Goal: Transaction & Acquisition: Purchase product/service

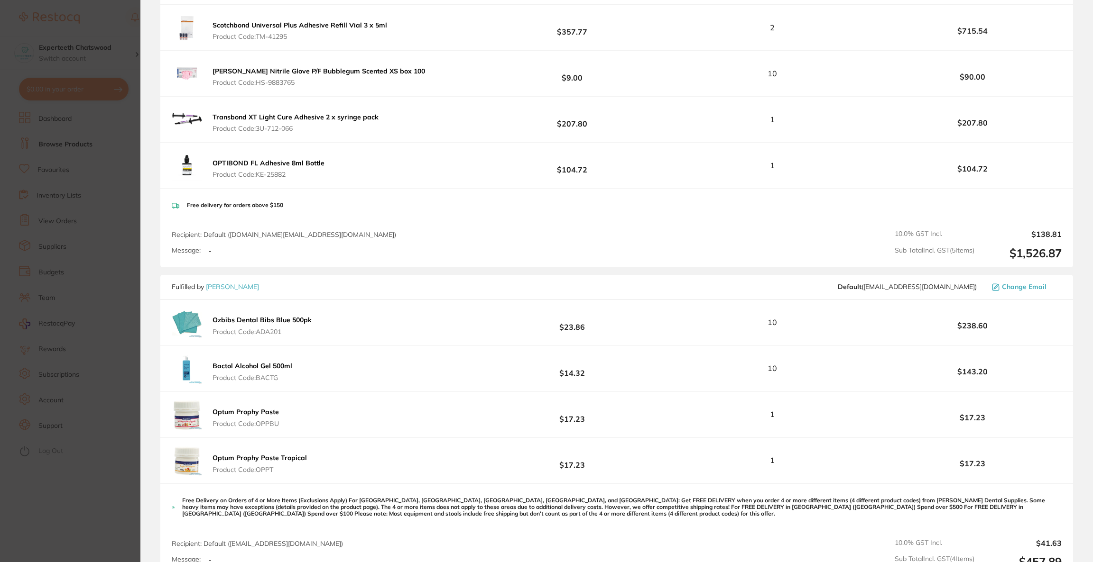
scroll to position [1199, 0]
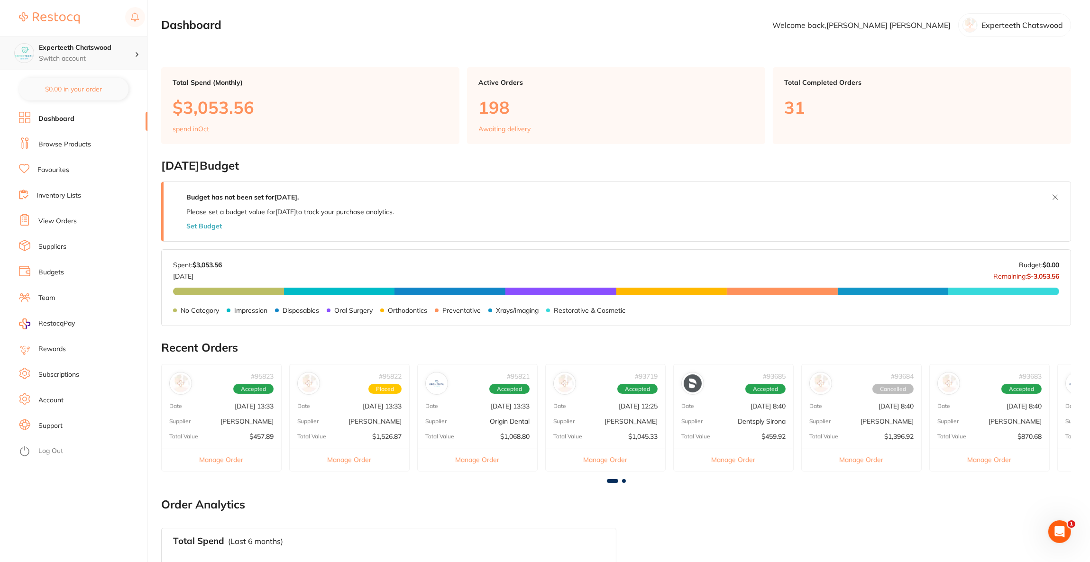
click at [94, 55] on p "Switch account" at bounding box center [87, 58] width 96 height 9
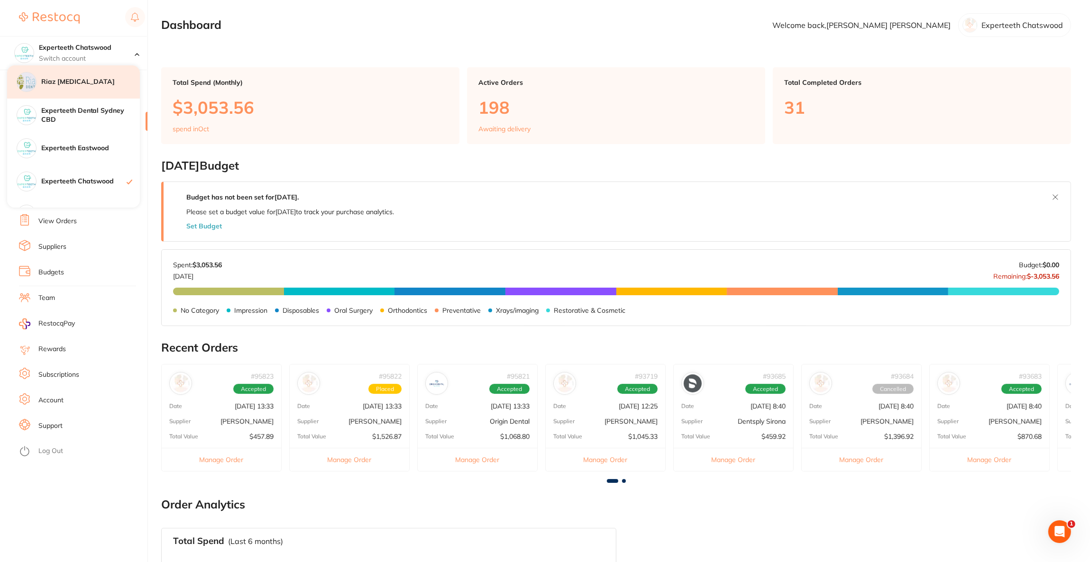
click at [93, 90] on div "Riaz [MEDICAL_DATA]" at bounding box center [73, 81] width 133 height 33
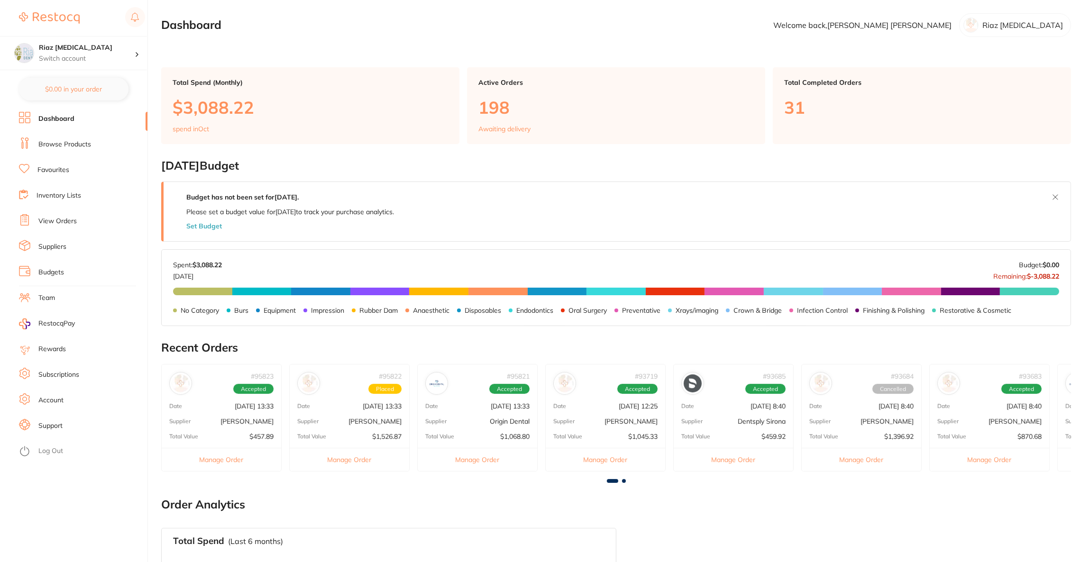
checkbox input "false"
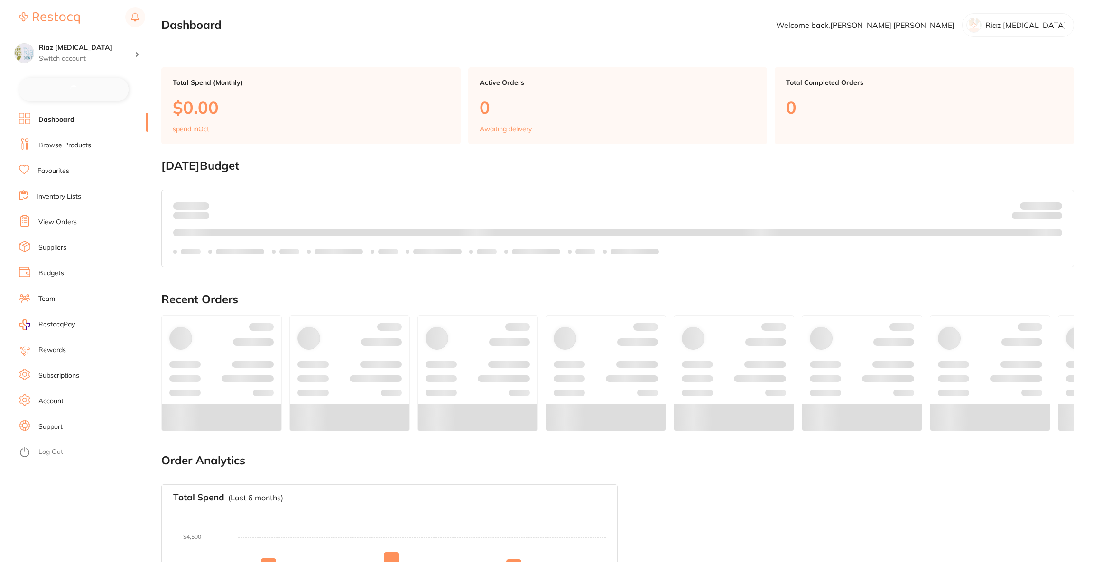
click at [95, 90] on button at bounding box center [74, 90] width 110 height 24
checkbox input "true"
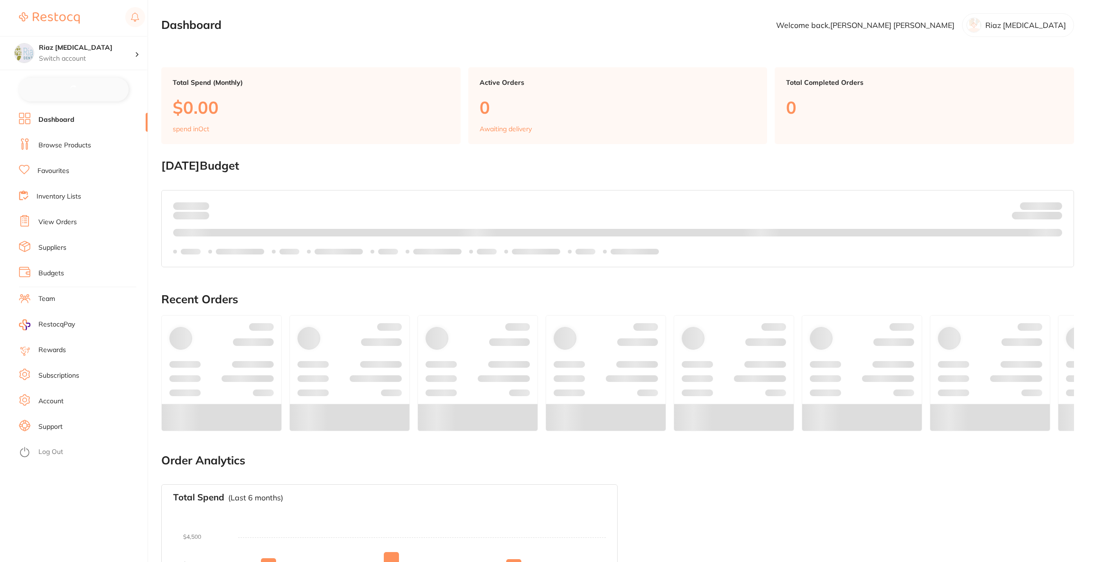
checkbox input "true"
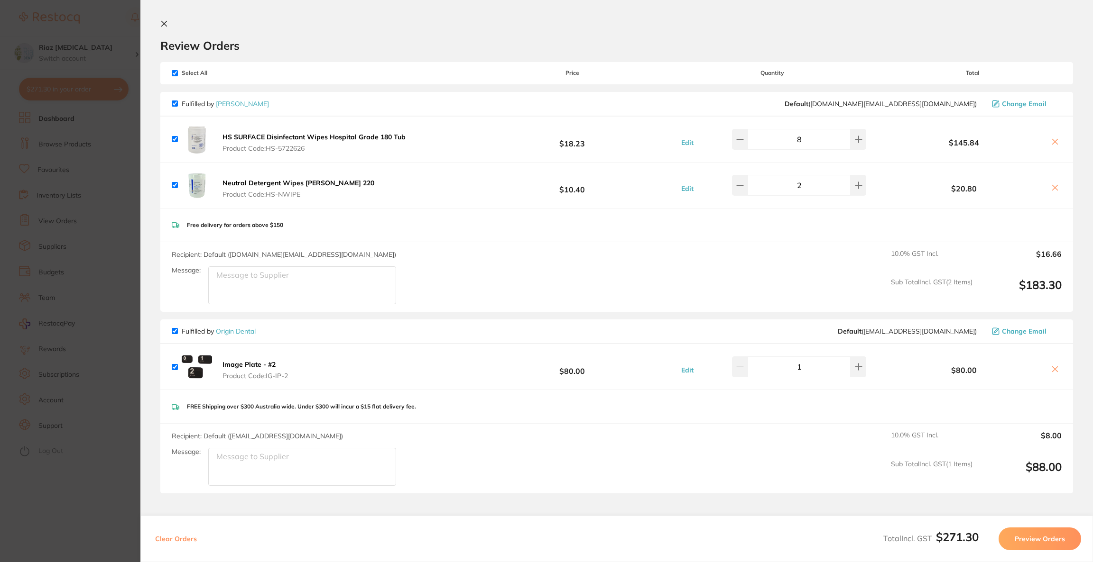
click at [174, 331] on input "checkbox" at bounding box center [175, 331] width 6 height 6
checkbox input "false"
click at [1057, 536] on button "Preview Orders" at bounding box center [1039, 539] width 83 height 23
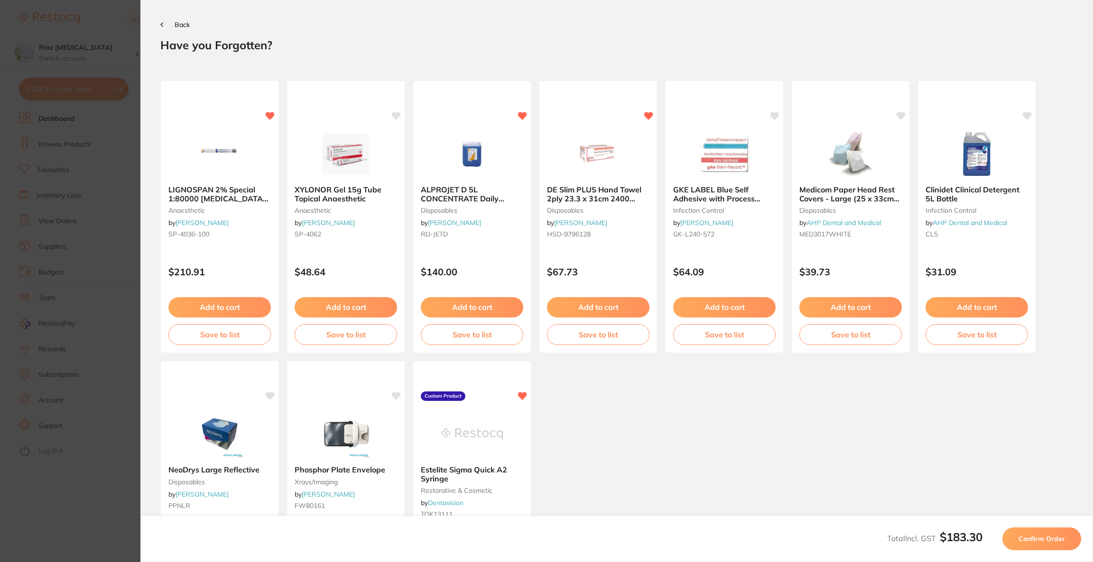
click at [1057, 536] on span "Confirm Order" at bounding box center [1041, 539] width 46 height 9
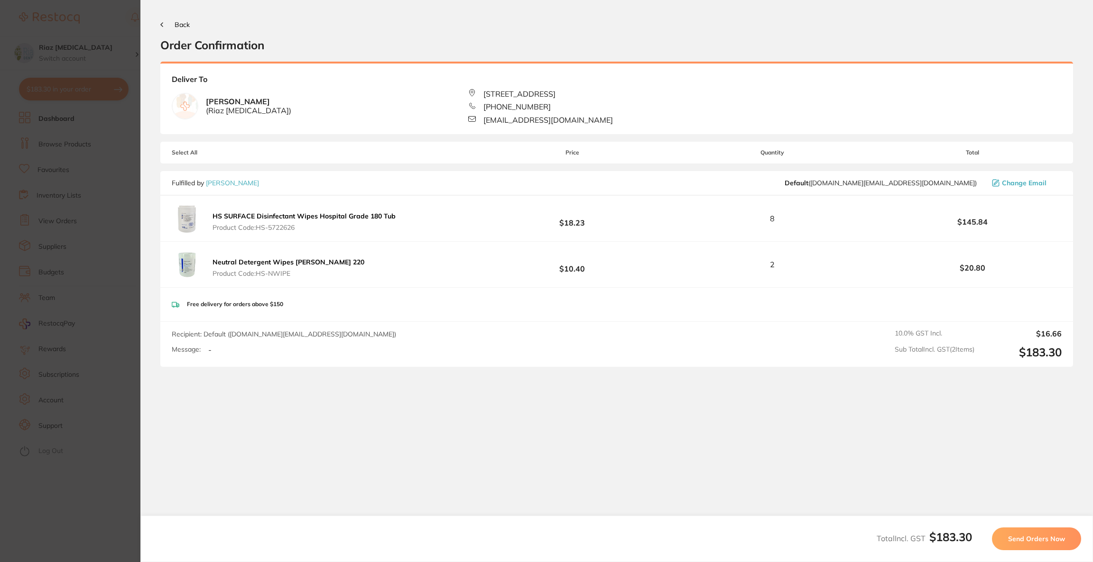
click at [1056, 536] on span "Send Orders Now" at bounding box center [1036, 539] width 57 height 9
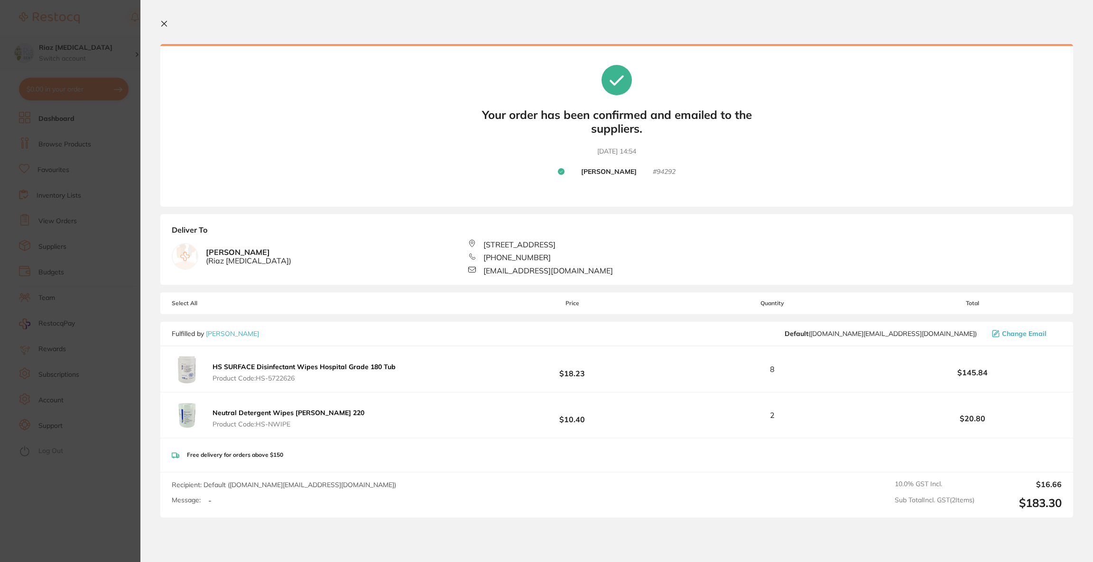
click at [75, 58] on section "Update RRP Set your pre negotiated price for this item. Item Agreed RRP (excl. …" at bounding box center [546, 281] width 1093 height 562
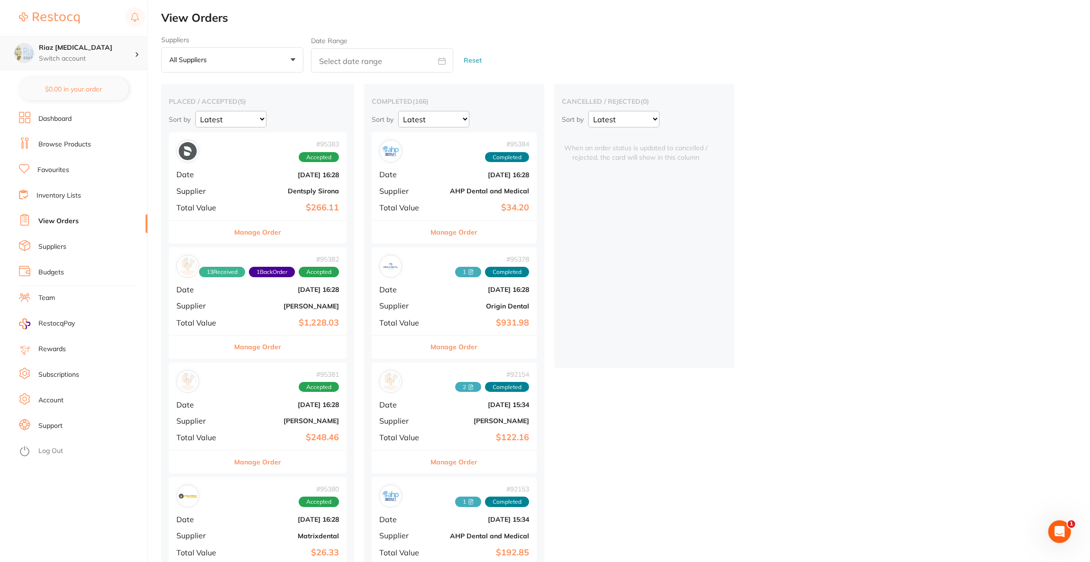
checkbox input "false"
click at [107, 52] on h4 "Riaz [MEDICAL_DATA]" at bounding box center [87, 47] width 96 height 9
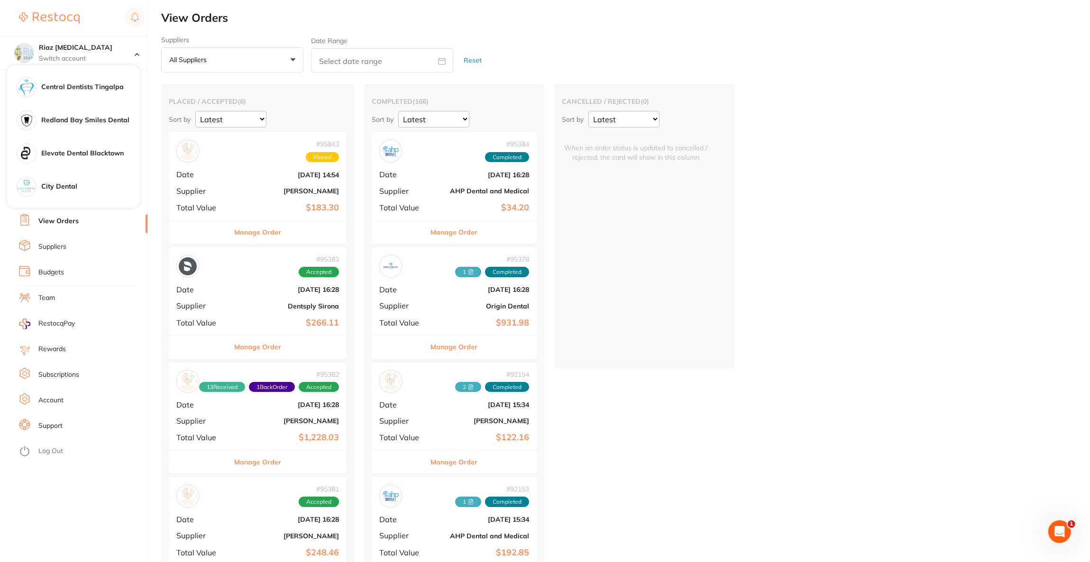
scroll to position [355, 0]
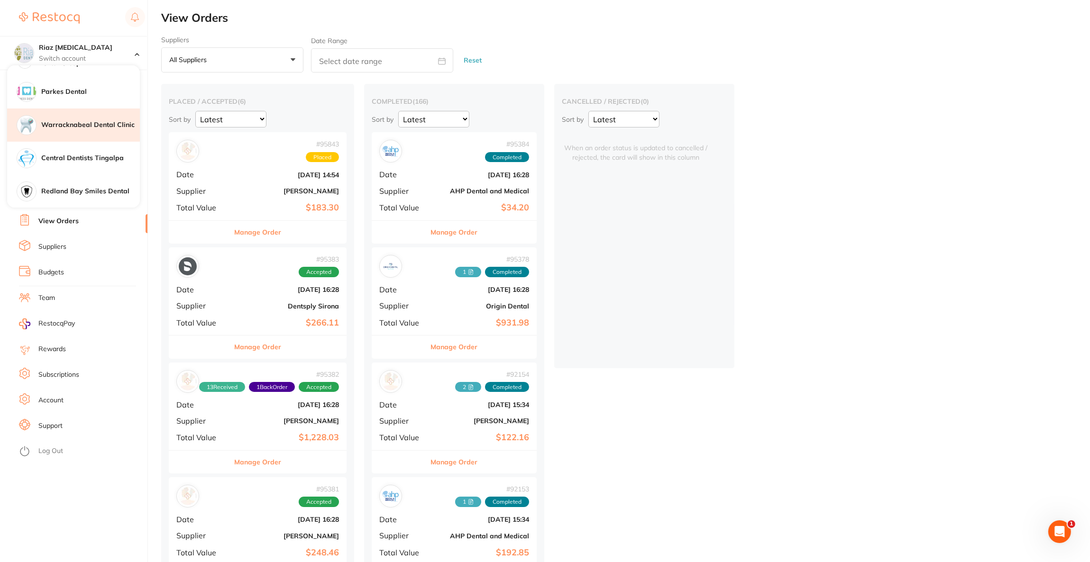
click at [79, 128] on h4 "Warracknabeal Dental Clinic" at bounding box center [90, 124] width 99 height 9
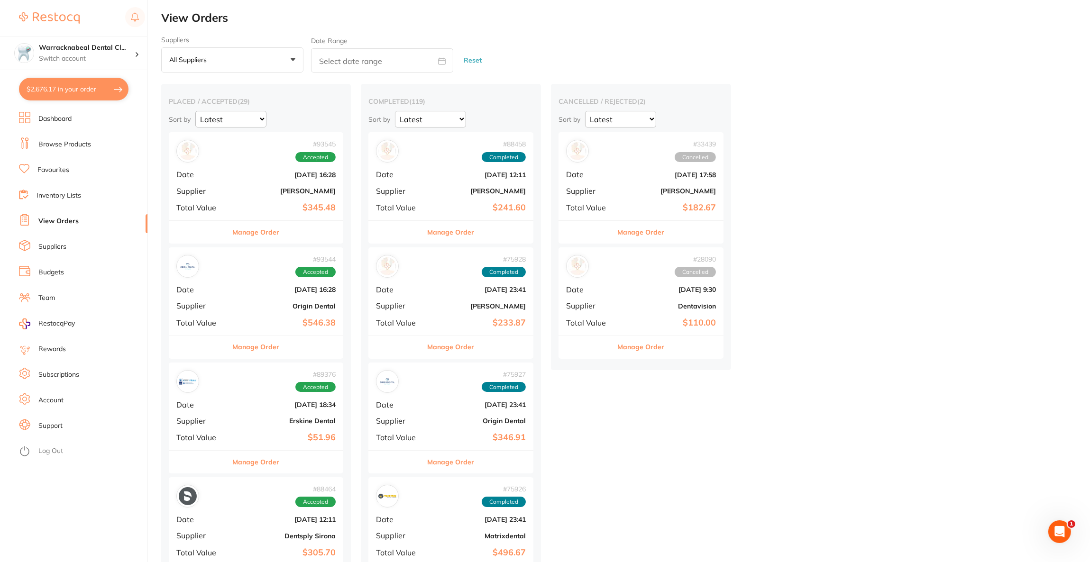
click at [54, 87] on button "$2,676.17 in your order" at bounding box center [74, 89] width 110 height 23
checkbox input "true"
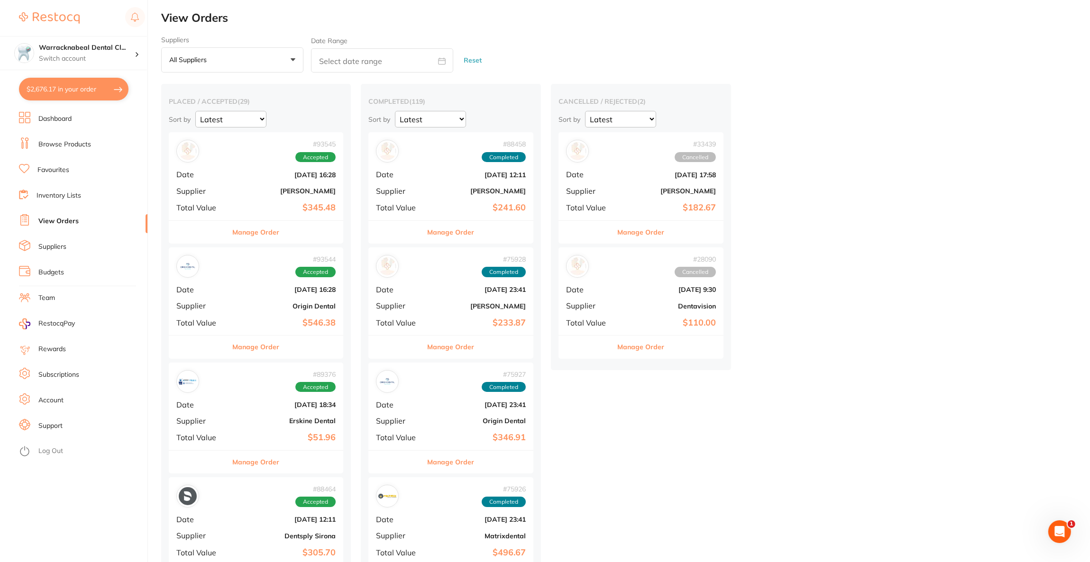
checkbox input "true"
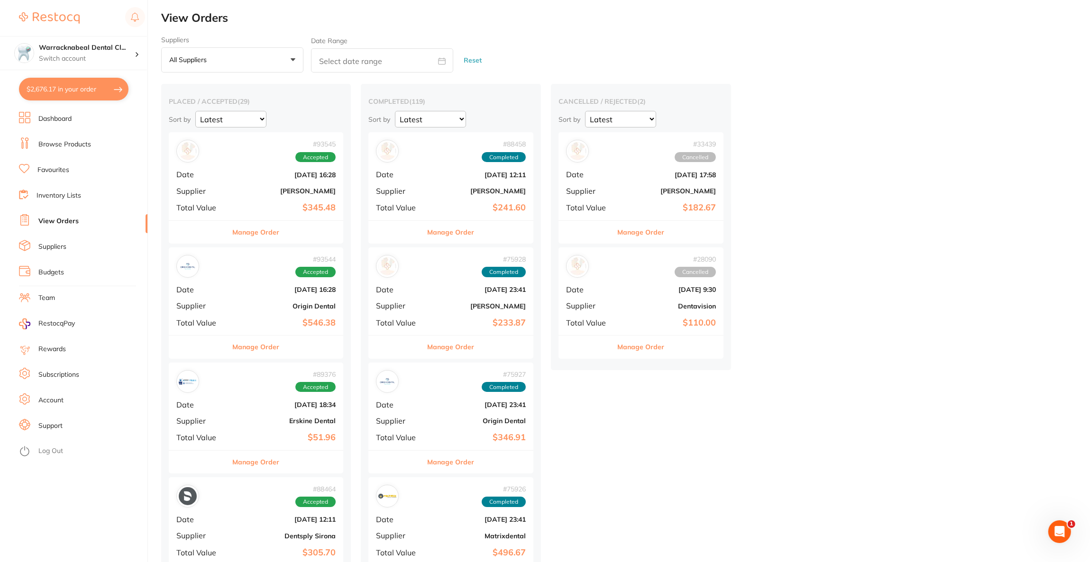
checkbox input "true"
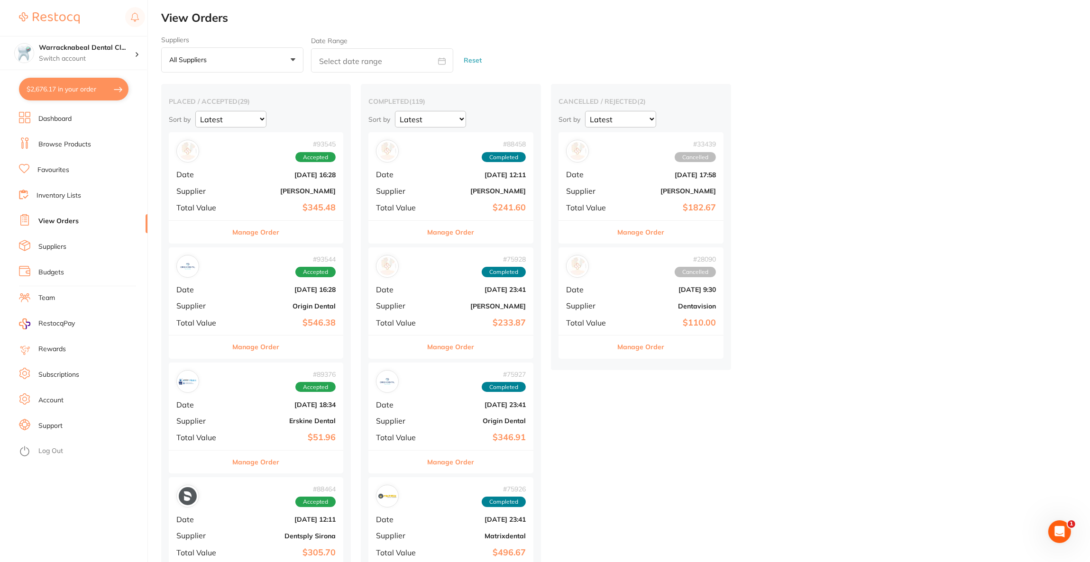
checkbox input "true"
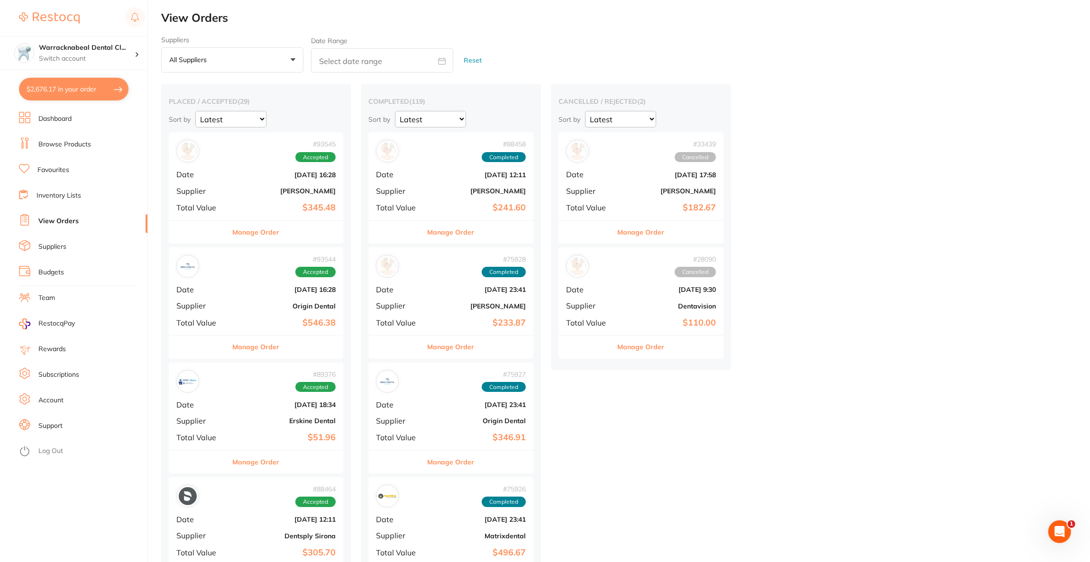
checkbox input "true"
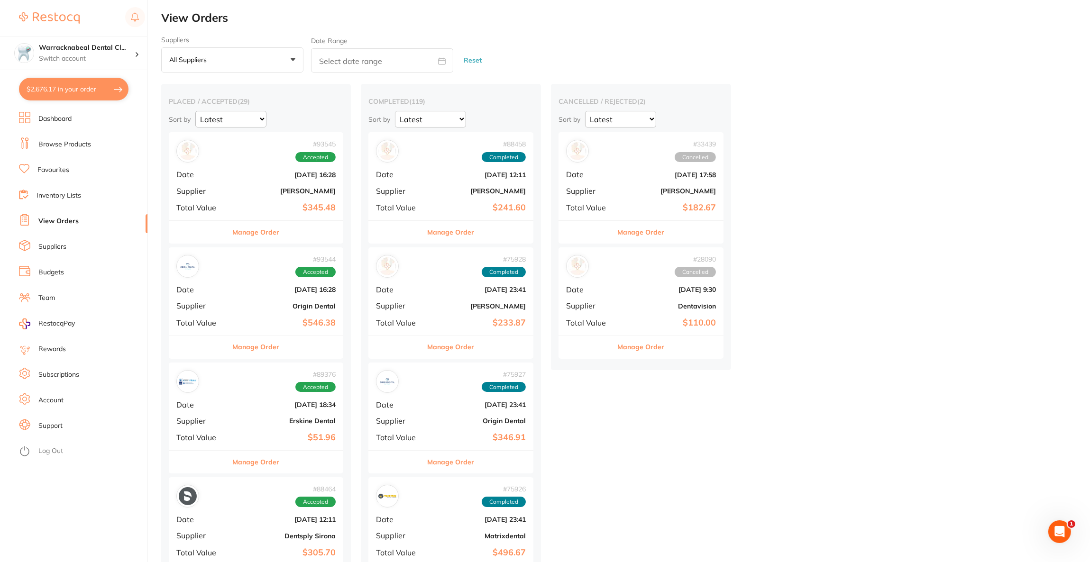
checkbox input "true"
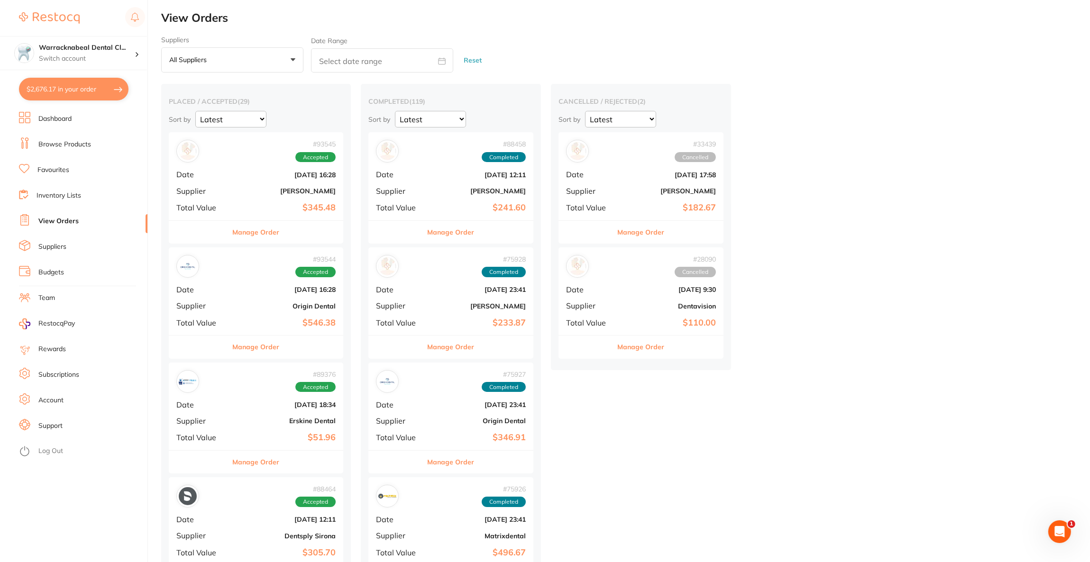
checkbox input "true"
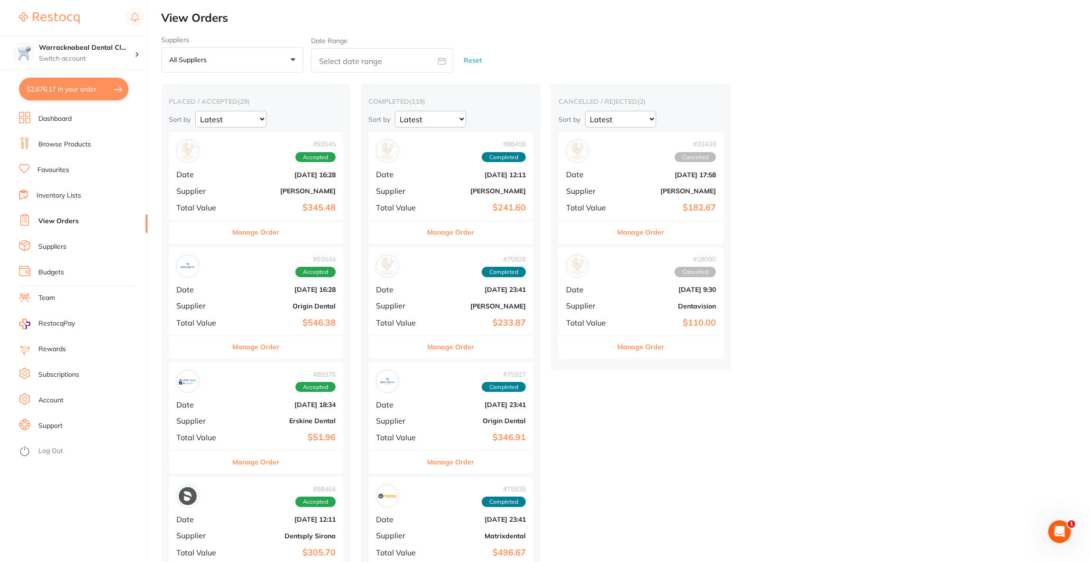
checkbox input "true"
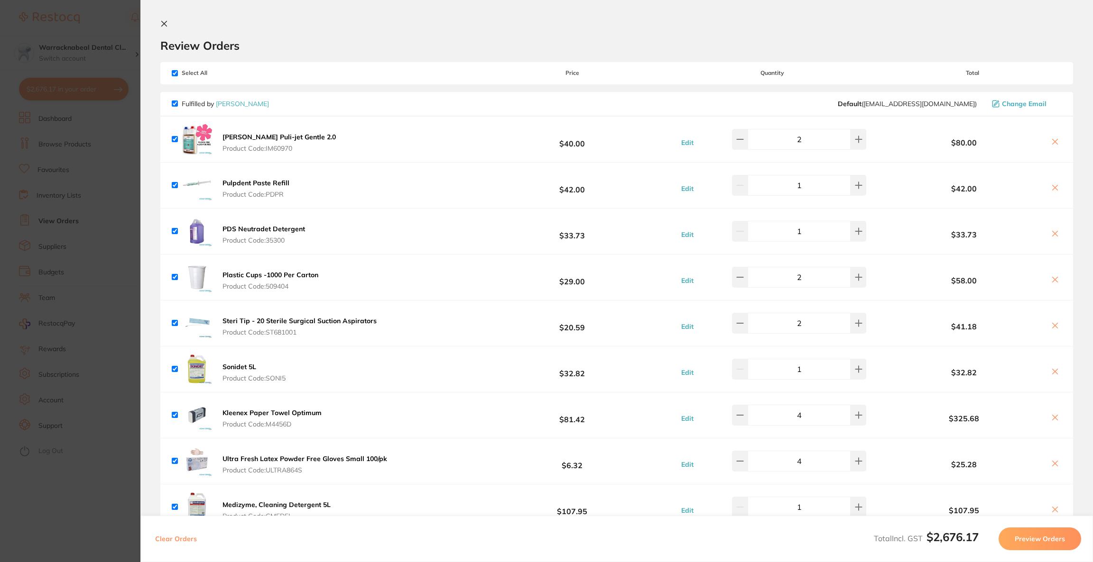
click at [1052, 327] on icon at bounding box center [1054, 325] width 5 height 5
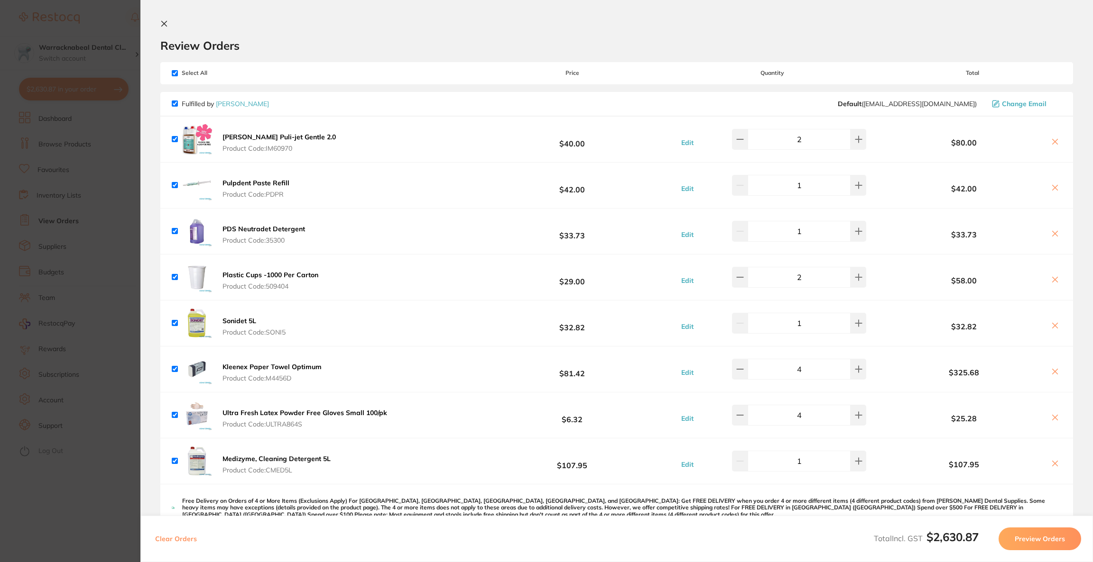
scroll to position [71, 0]
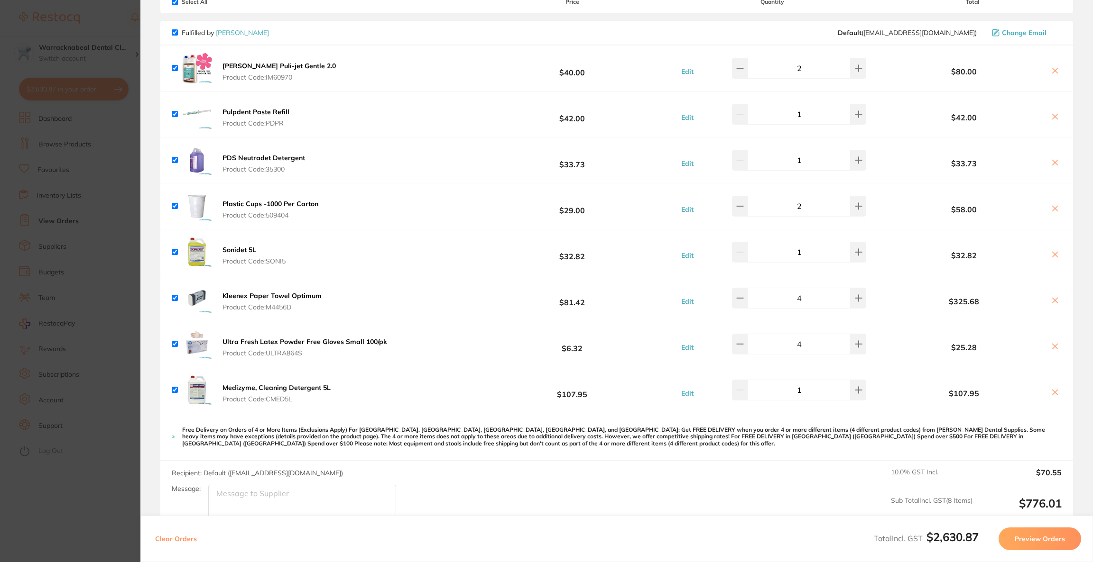
click at [302, 295] on b "Kleenex Paper Towel Optimum" at bounding box center [271, 296] width 99 height 9
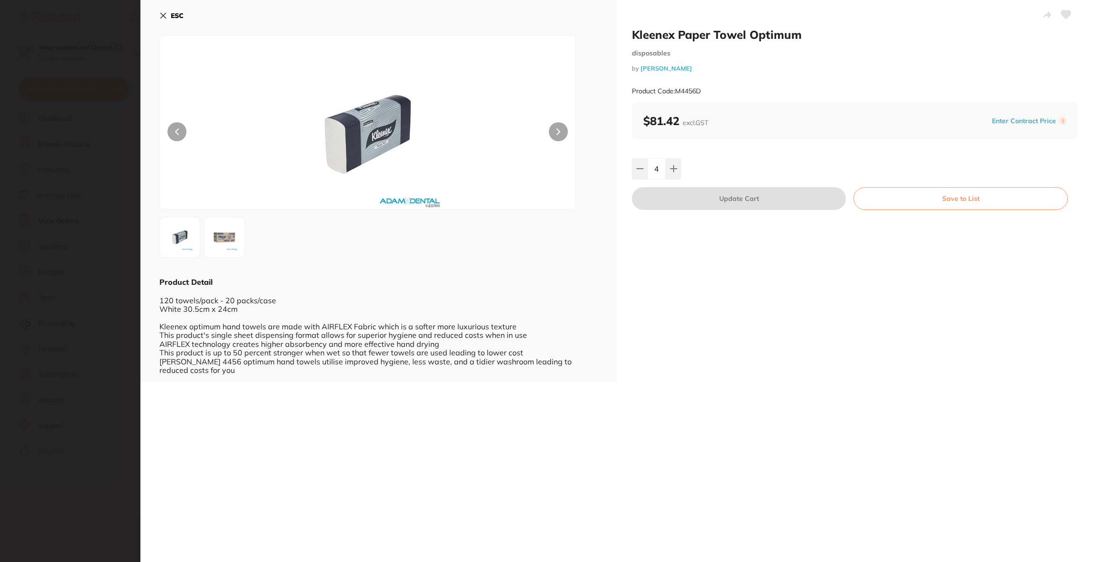
scroll to position [0, 0]
click at [116, 327] on section "Kleenex Paper Towel Optimum disposables by Adam Dental Product Code: M4456D ESC…" at bounding box center [546, 281] width 1093 height 562
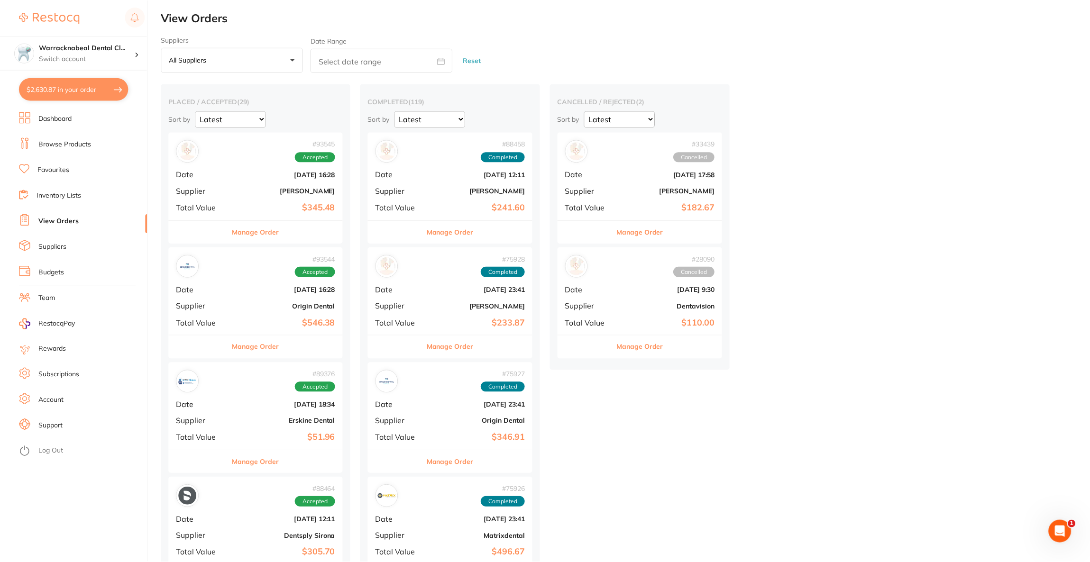
scroll to position [0, 0]
click at [86, 90] on button "$2,630.87 in your order" at bounding box center [74, 89] width 110 height 23
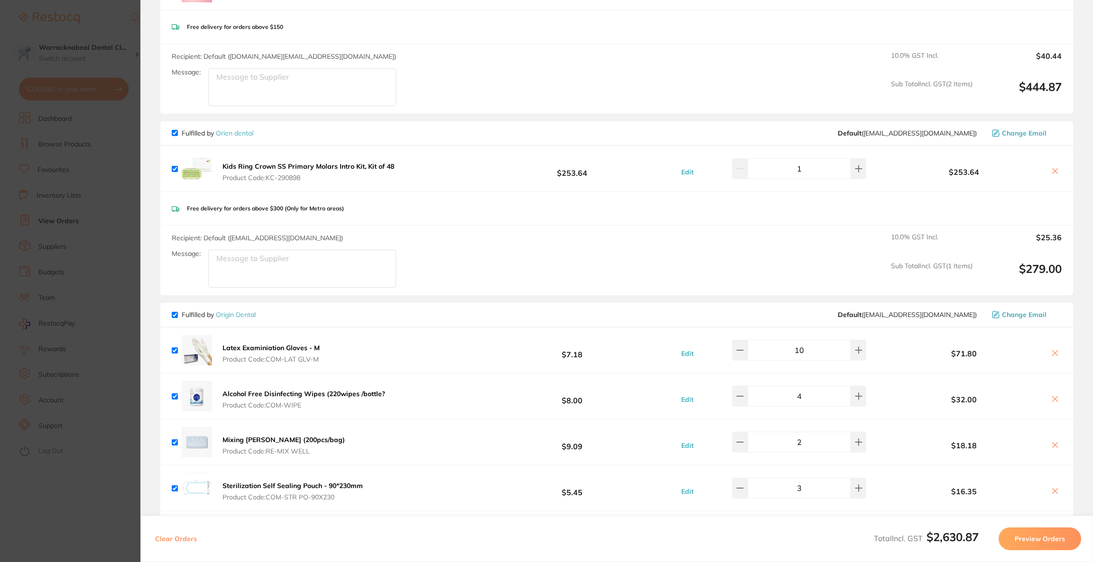
scroll to position [664, 0]
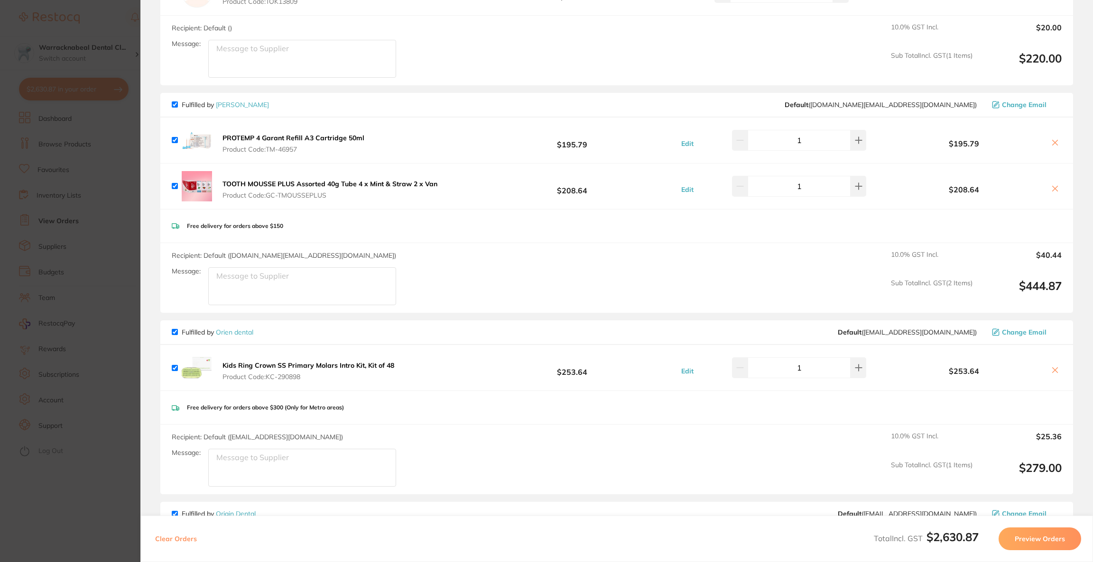
click at [1051, 139] on icon at bounding box center [1055, 143] width 8 height 8
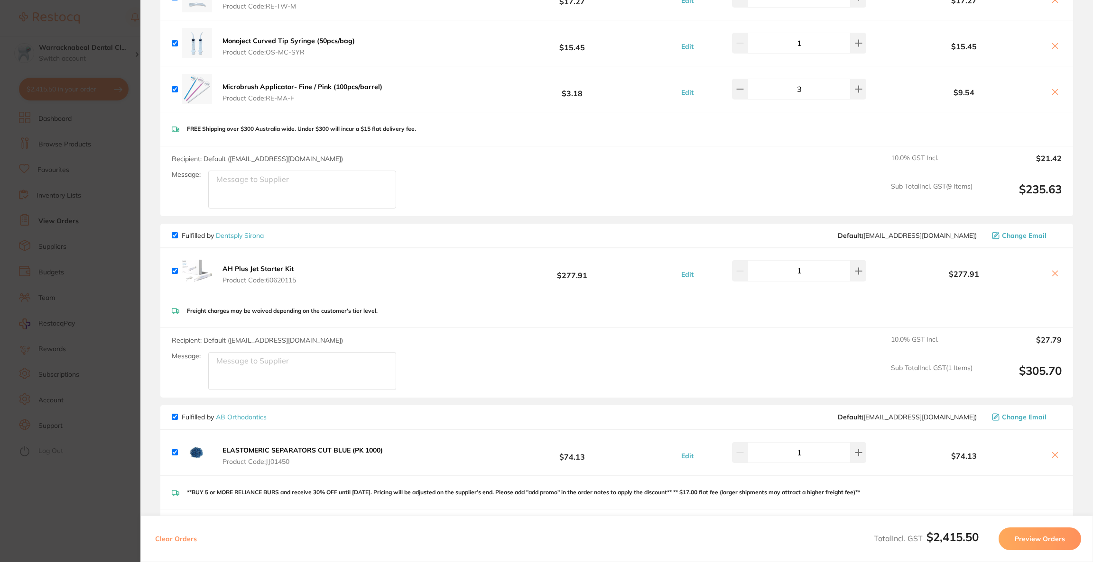
scroll to position [1660, 0]
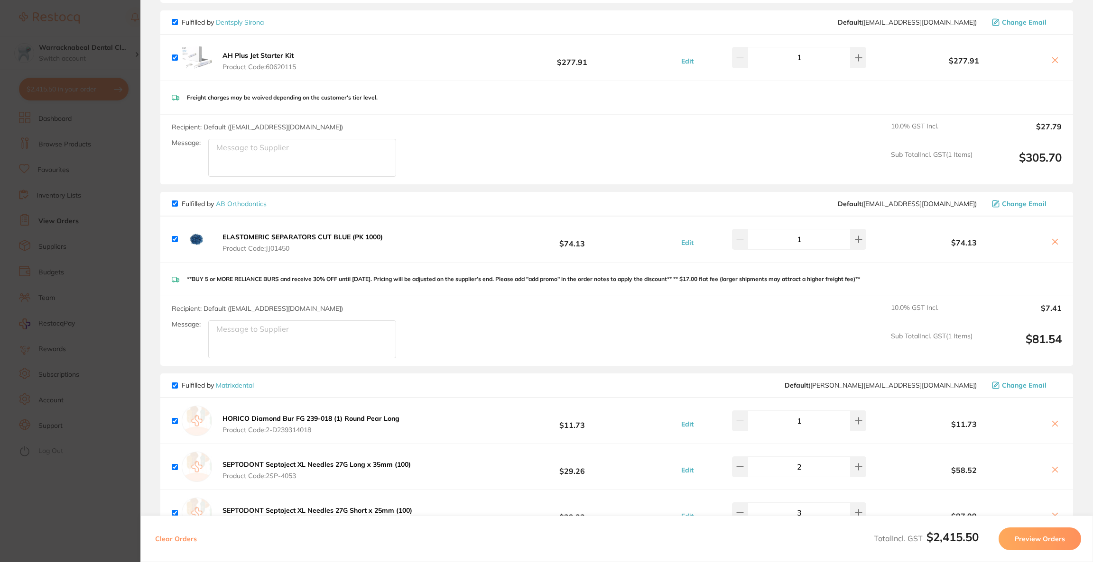
click at [314, 236] on b "ELASTOMERIC SEPARATORS CUT BLUE (PK 1000)" at bounding box center [302, 237] width 160 height 9
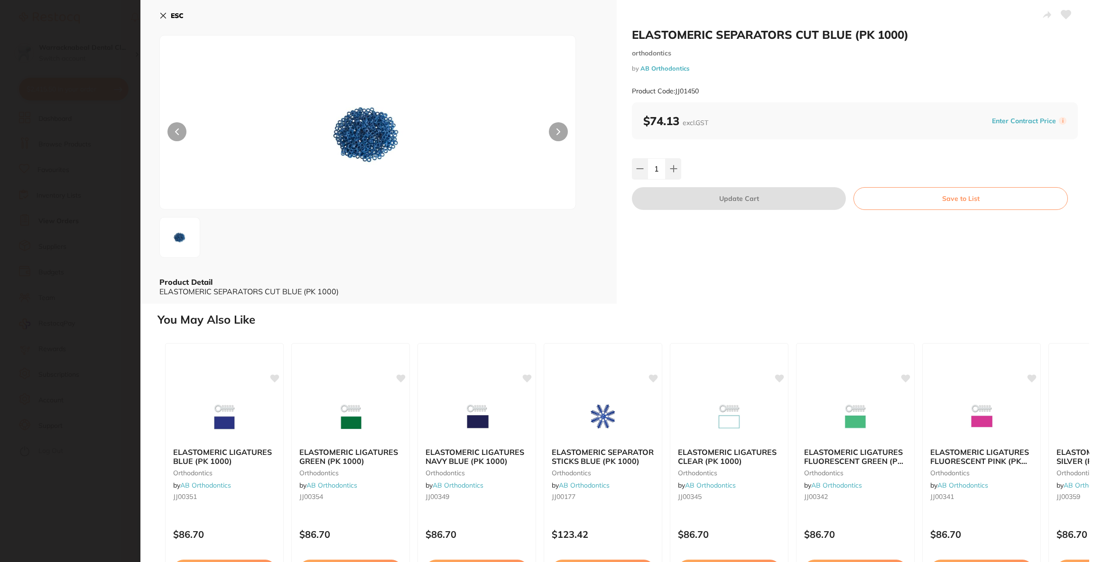
scroll to position [0, 0]
drag, startPoint x: 167, startPoint y: 14, endPoint x: 161, endPoint y: 11, distance: 7.0
click at [166, 14] on button "ESC" at bounding box center [171, 16] width 24 height 16
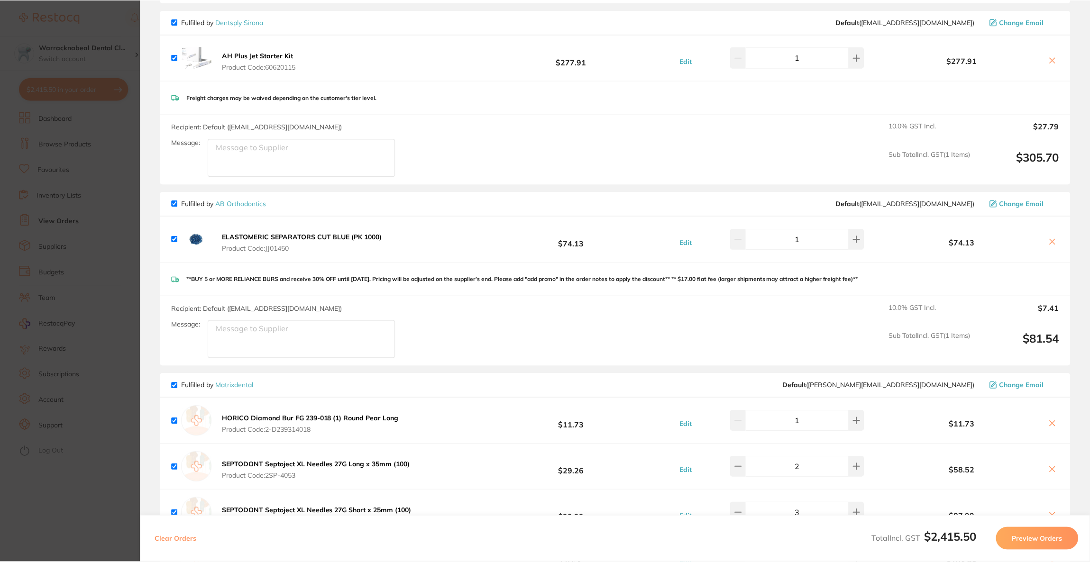
scroll to position [0, 0]
click at [1048, 238] on icon at bounding box center [1052, 242] width 8 height 8
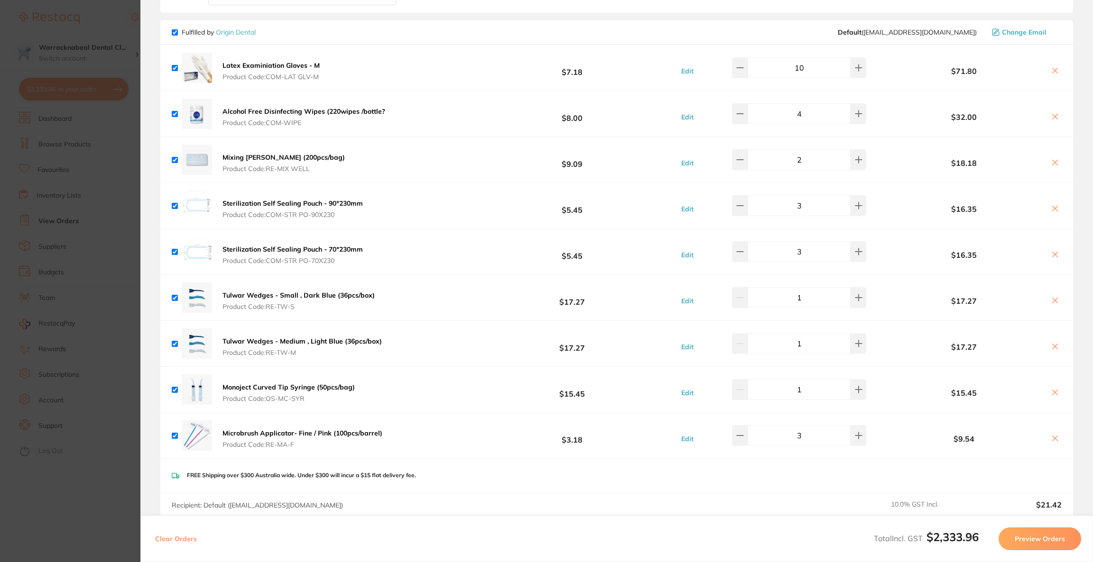
scroll to position [949, 0]
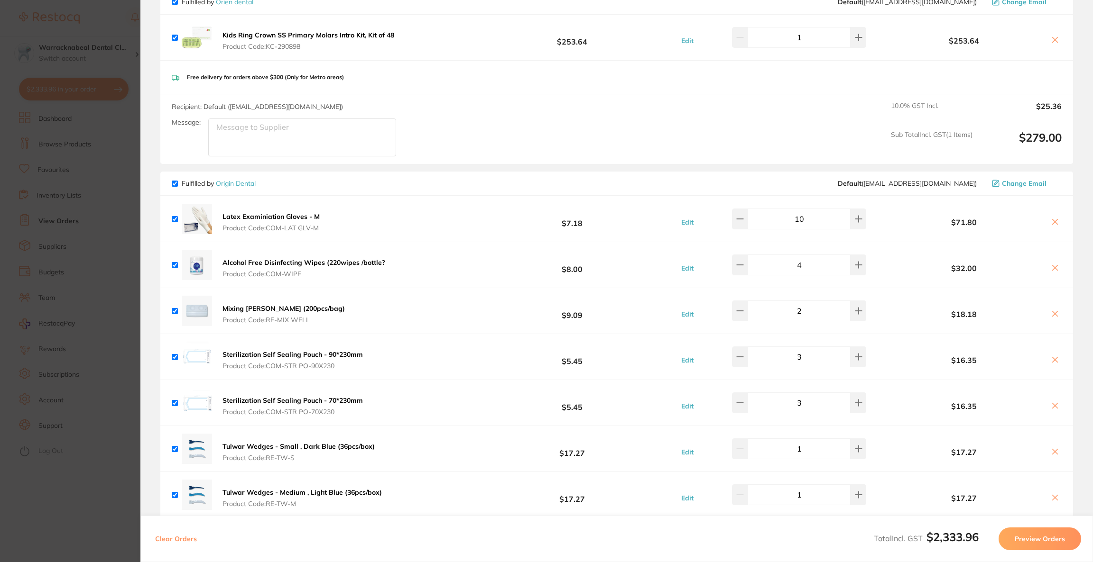
click at [73, 226] on section "Update RRP Set your pre negotiated price for this item. Item Agreed RRP (excl. …" at bounding box center [546, 281] width 1093 height 562
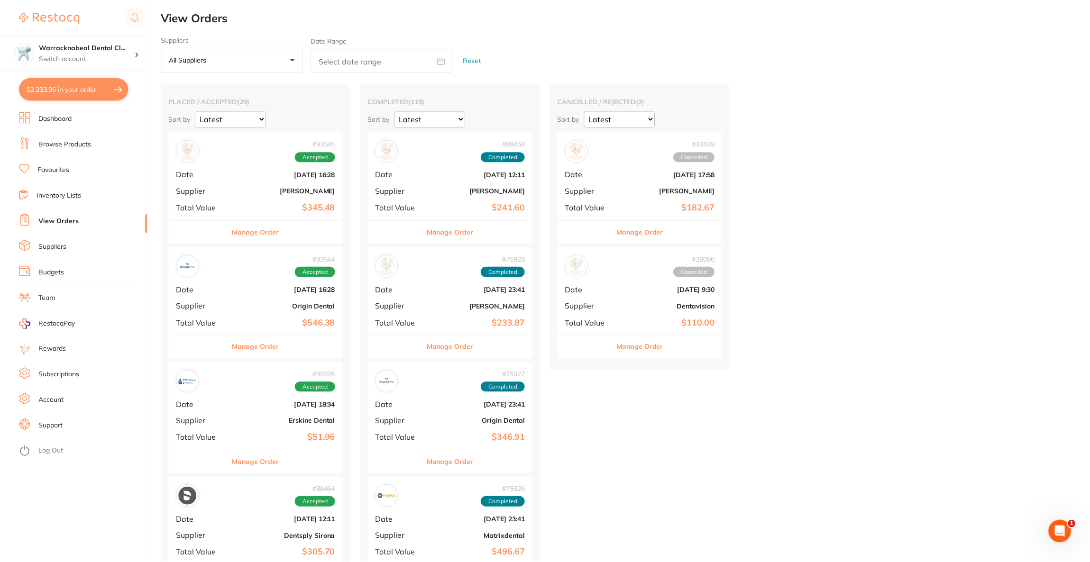
scroll to position [0, 0]
click at [86, 81] on button "$2,333.96 in your order" at bounding box center [74, 89] width 110 height 23
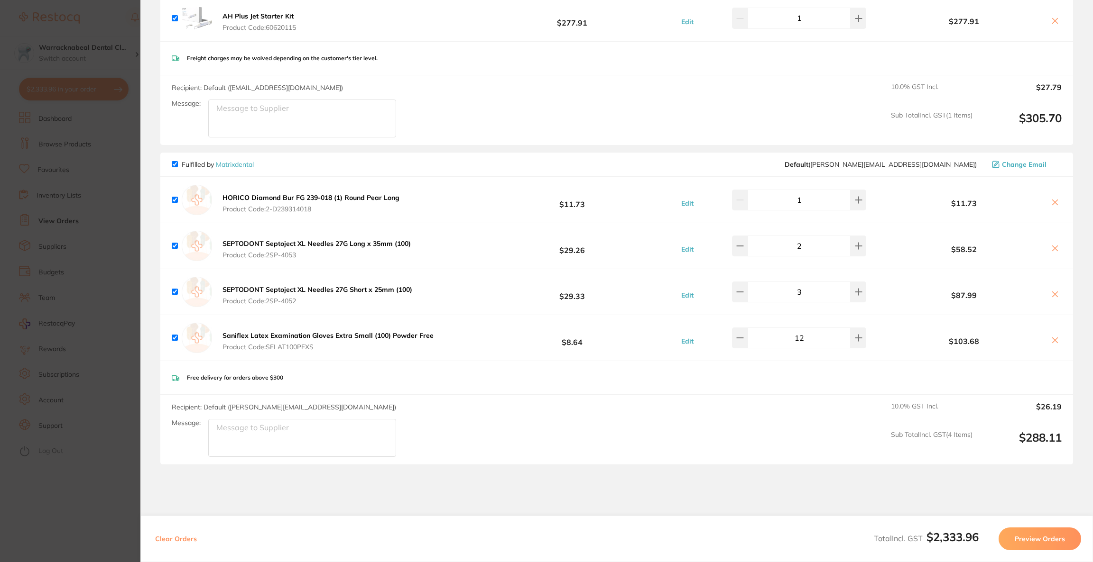
scroll to position [1789, 0]
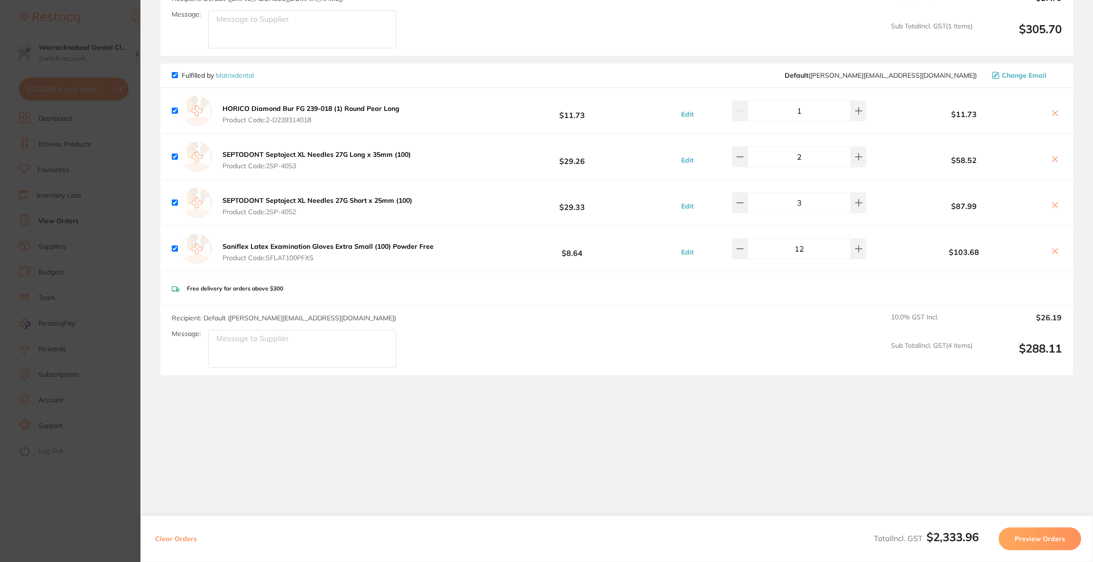
click at [1052, 251] on icon at bounding box center [1054, 251] width 5 height 5
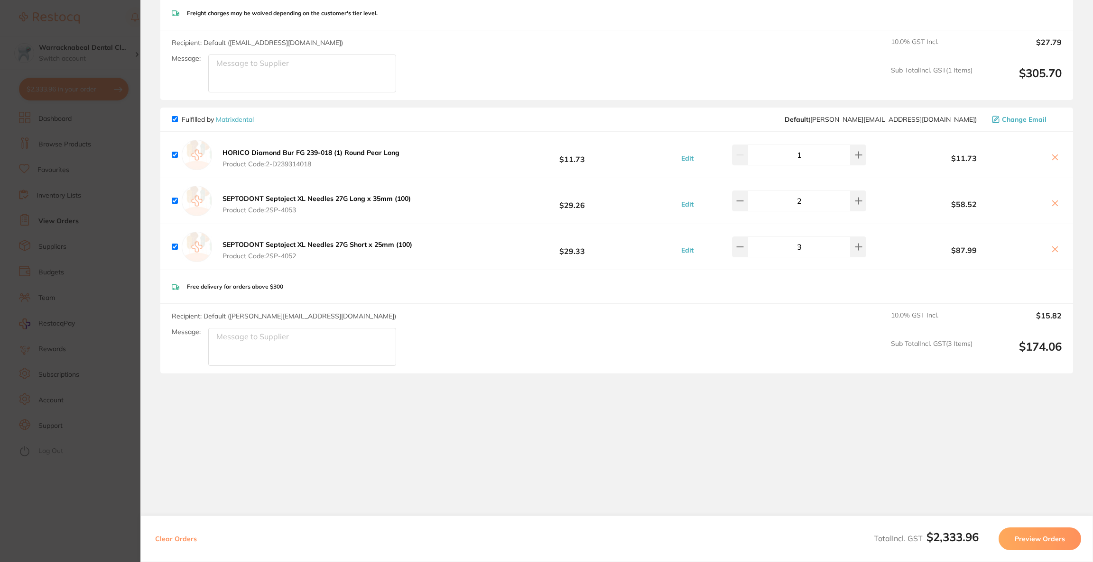
scroll to position [1743, 0]
click at [1055, 202] on icon at bounding box center [1055, 206] width 8 height 8
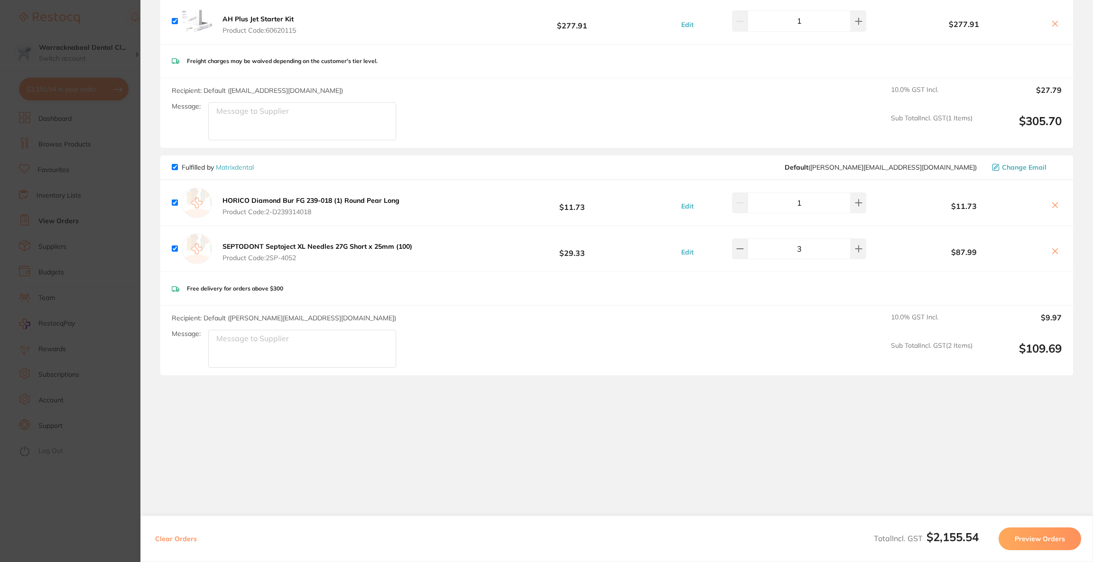
click at [1052, 254] on button at bounding box center [1054, 252] width 13 height 10
checkbox input "false"
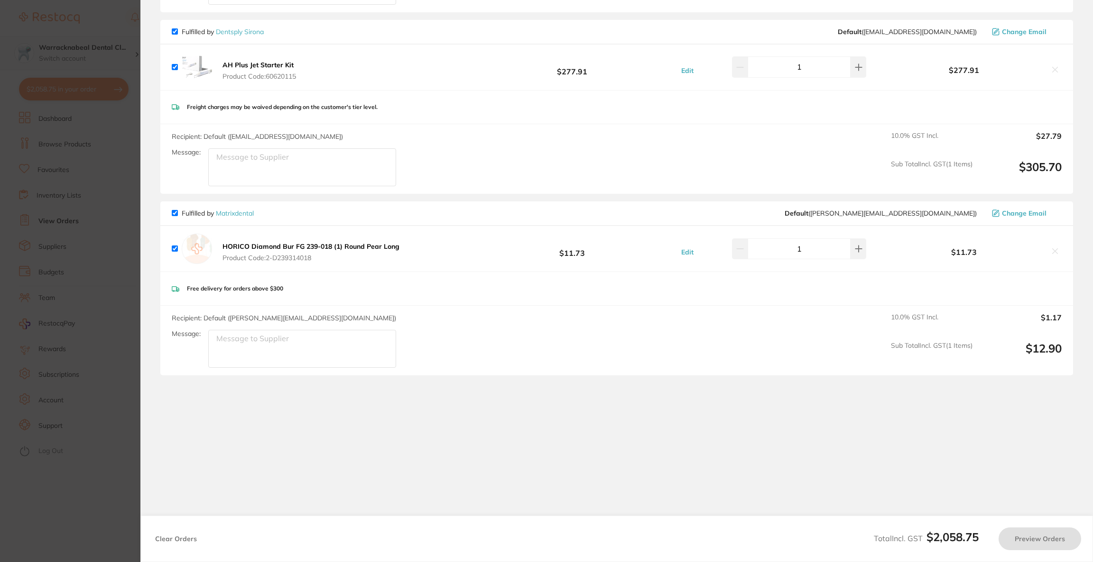
click at [113, 56] on section "Update RRP Set your pre negotiated price for this item. Item Agreed RRP (excl. …" at bounding box center [546, 281] width 1093 height 562
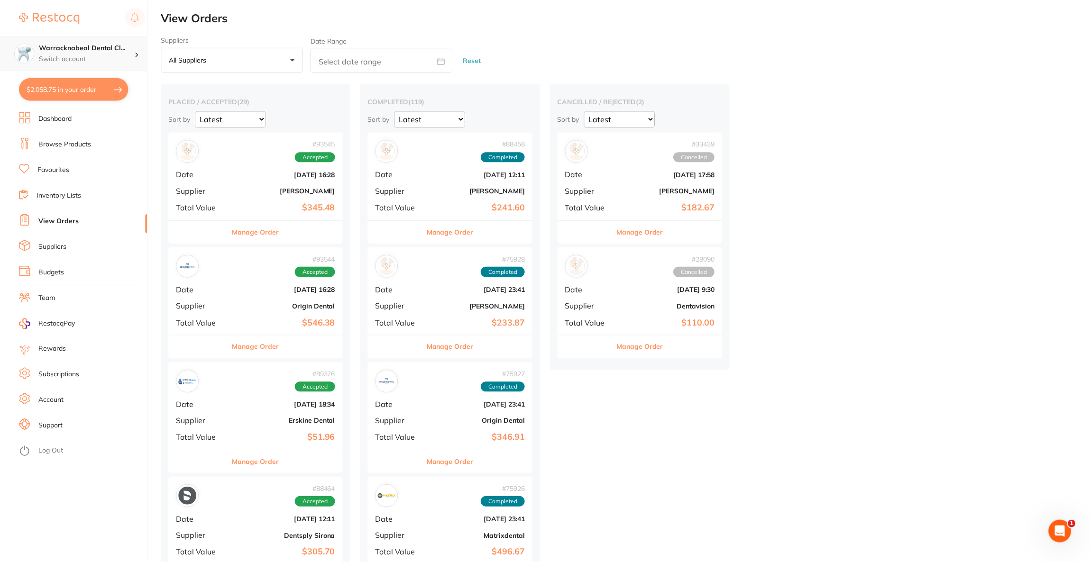
scroll to position [0, 0]
click at [74, 147] on link "Browse Products" at bounding box center [64, 144] width 53 height 9
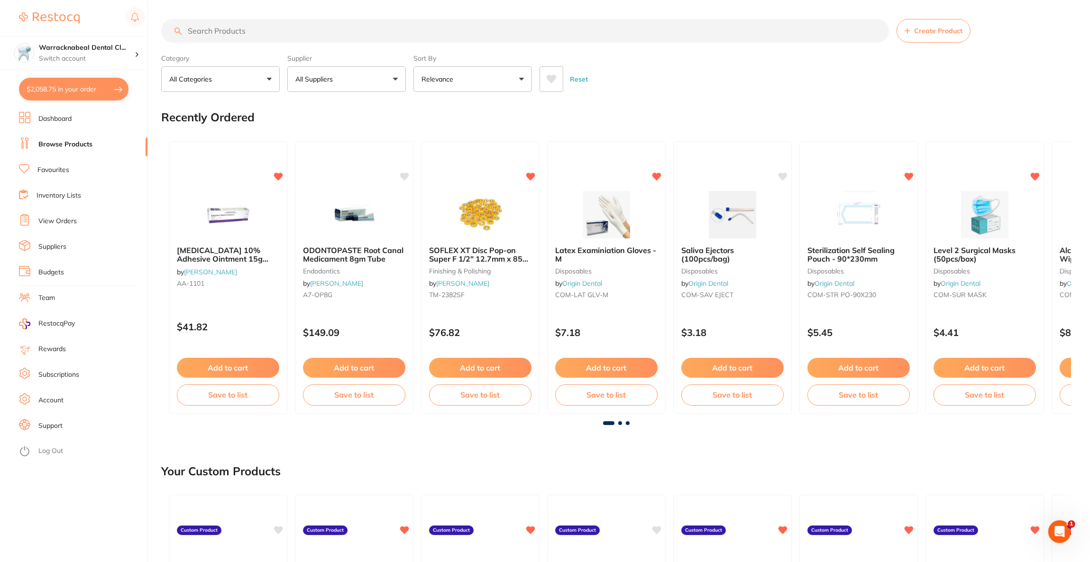
click at [299, 31] on input "search" at bounding box center [525, 31] width 728 height 24
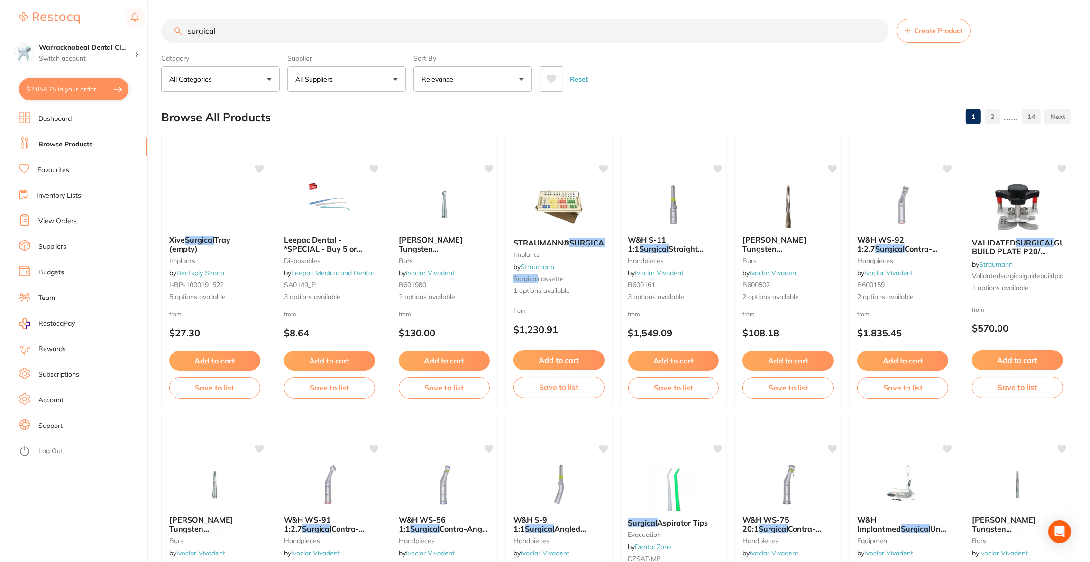
click at [371, 90] on button "All Suppliers" at bounding box center [346, 79] width 119 height 26
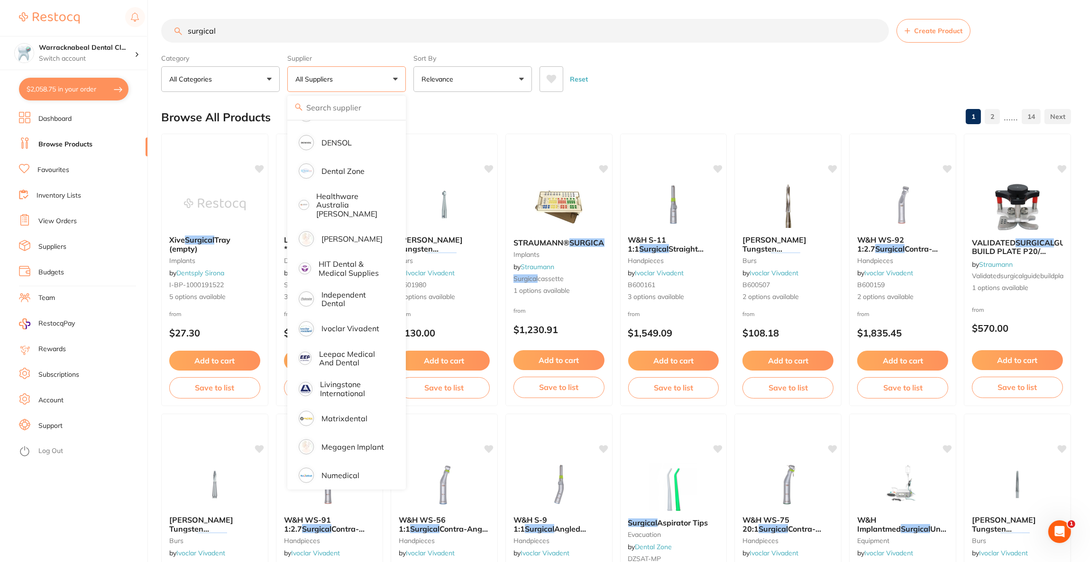
scroll to position [422, 0]
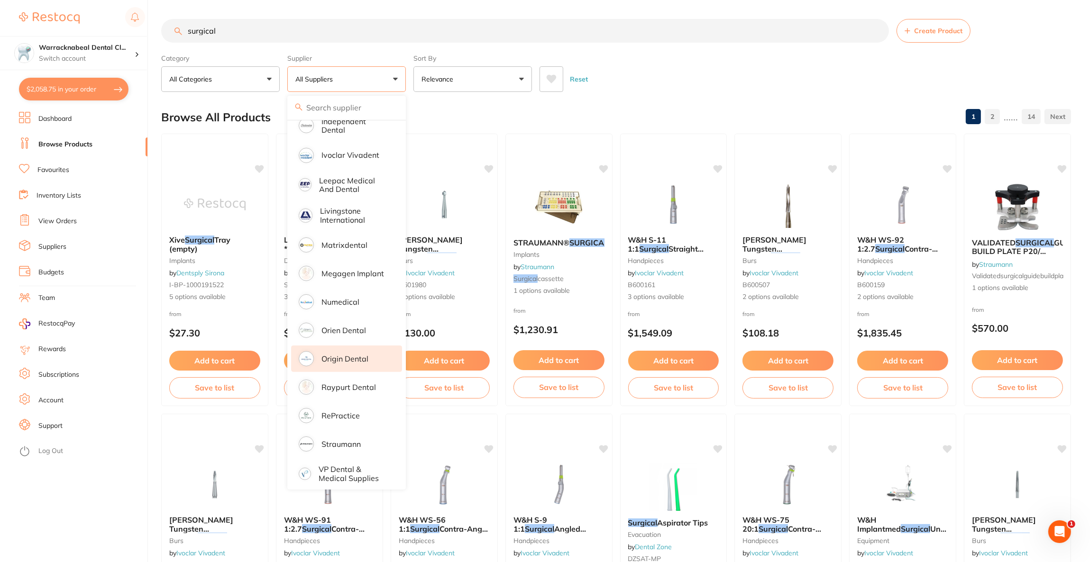
click at [344, 357] on p "Origin Dental" at bounding box center [344, 359] width 47 height 9
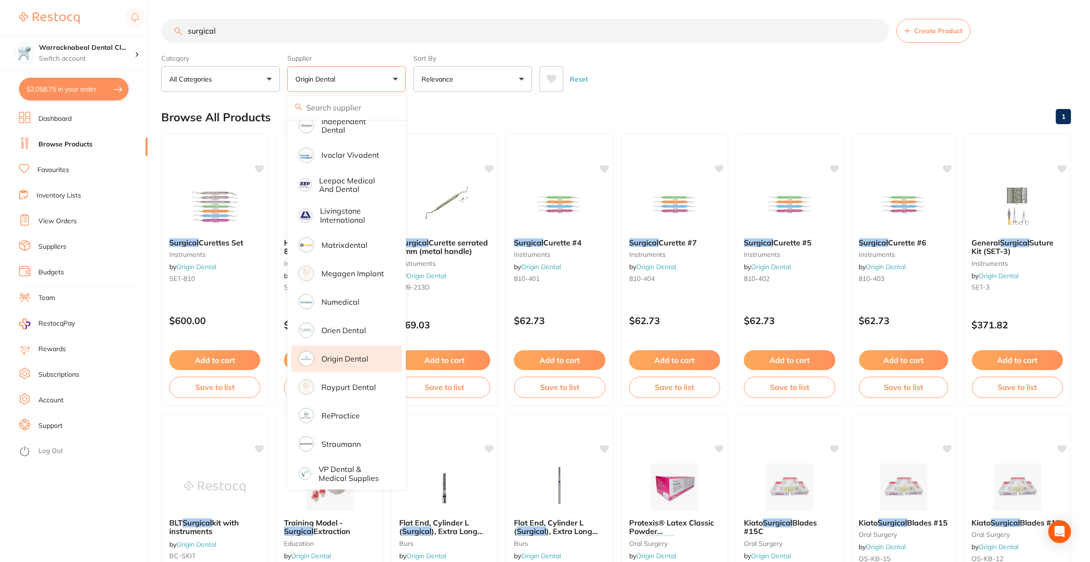
click at [796, 95] on main "surgical Create Product Category All Categories All Categories 3D Printing burs…" at bounding box center [625, 508] width 929 height 1016
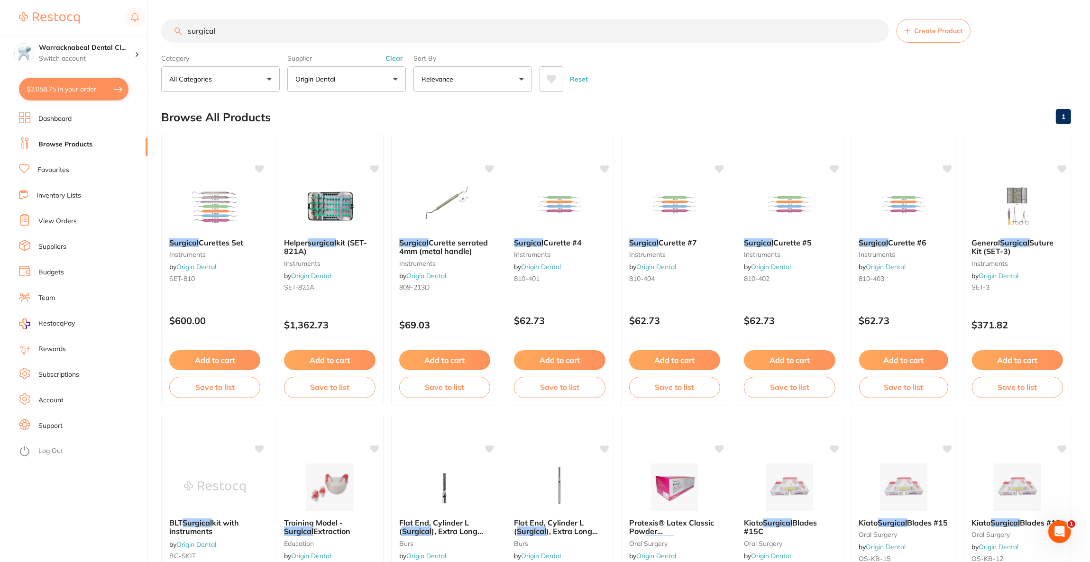
scroll to position [0, 0]
click at [305, 26] on input "surgical" at bounding box center [525, 31] width 728 height 24
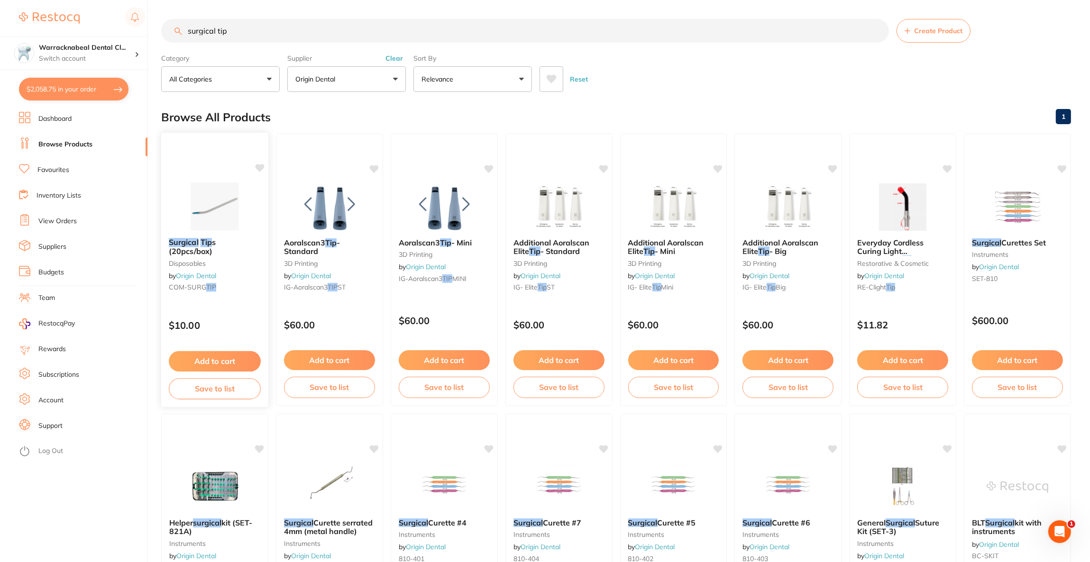
type input "surgical tip"
click at [221, 203] on img at bounding box center [215, 207] width 62 height 47
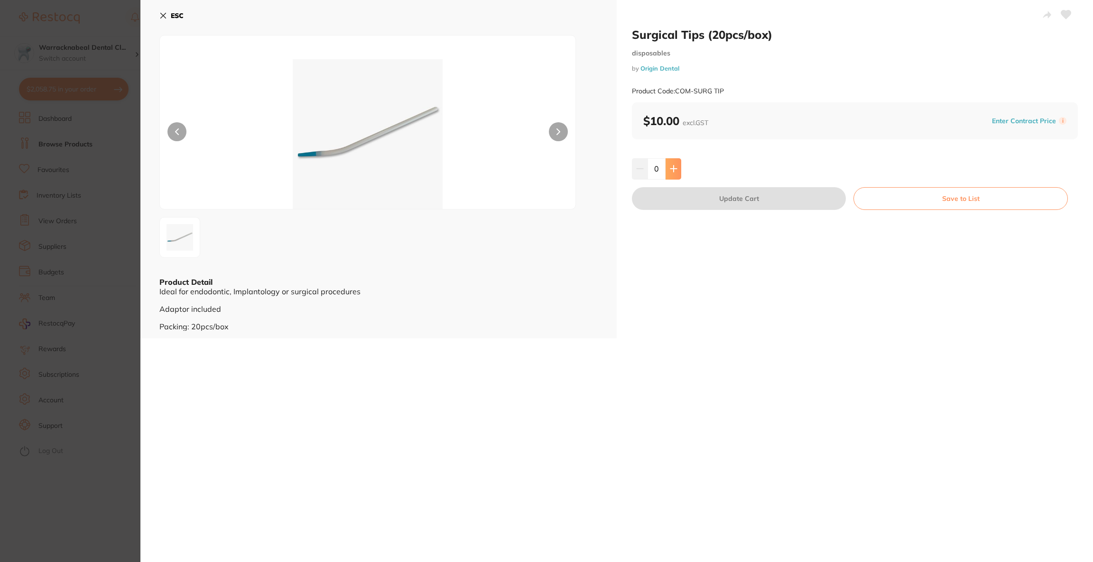
click at [672, 170] on icon at bounding box center [673, 169] width 6 height 6
type input "2"
click at [703, 202] on button "Update Cart" at bounding box center [739, 198] width 214 height 23
checkbox input "true"
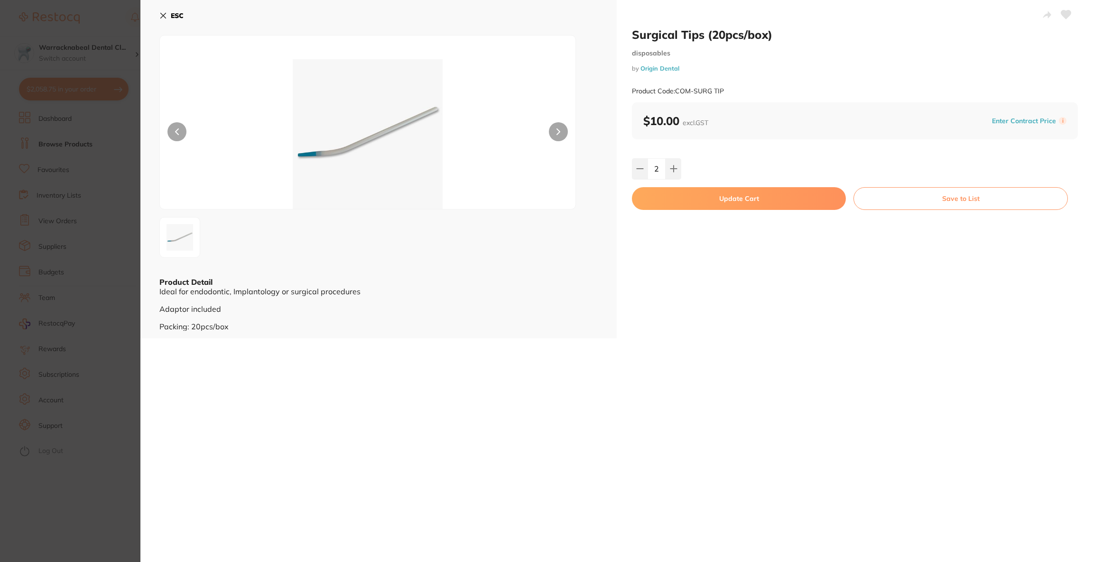
checkbox input "false"
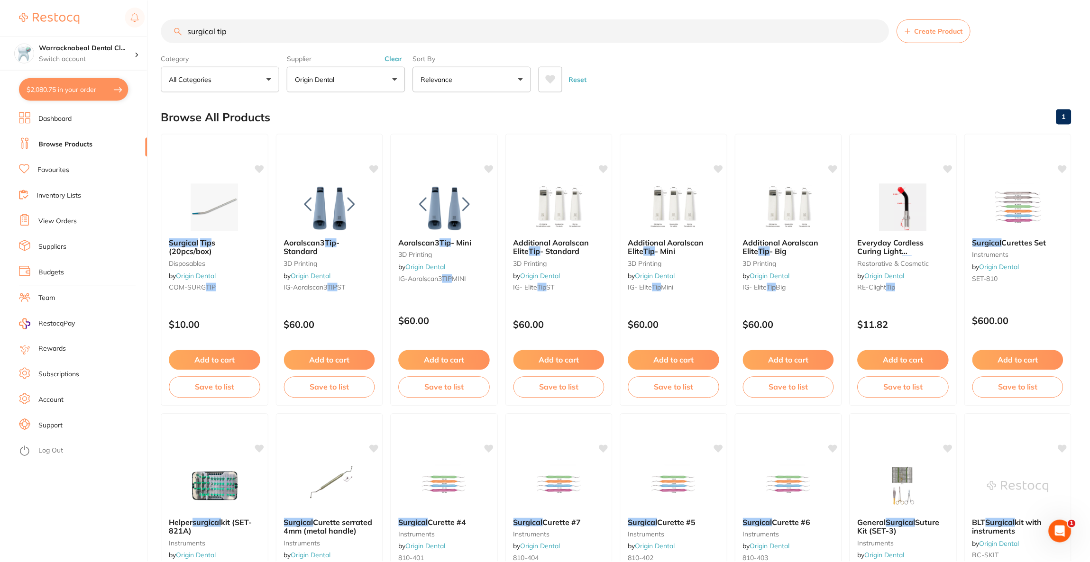
scroll to position [1697, 0]
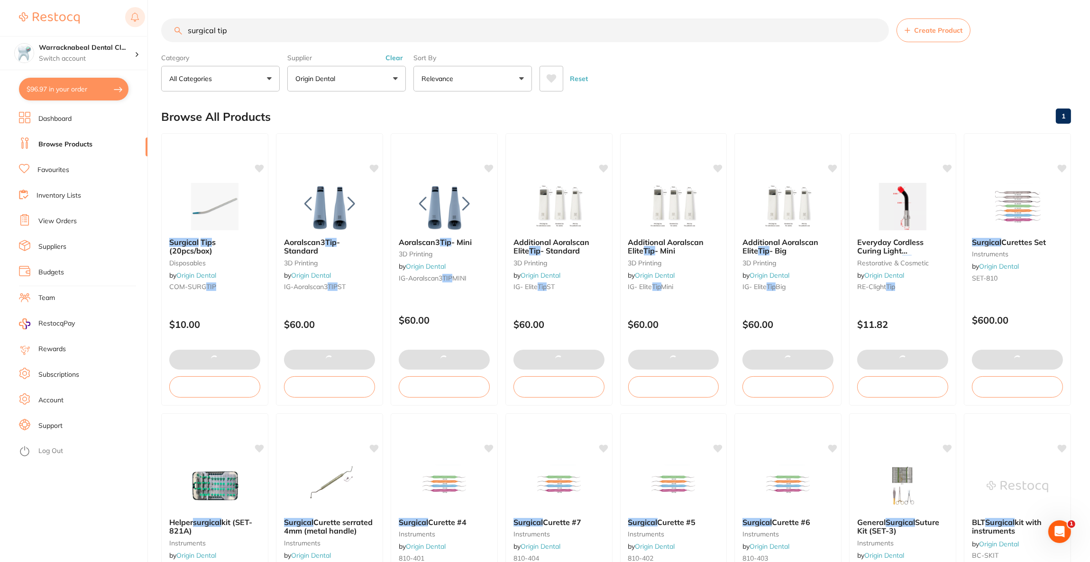
drag, startPoint x: 248, startPoint y: 30, endPoint x: 142, endPoint y: 21, distance: 106.6
click at [142, 21] on div "$96.97 Warracknabeal Dental Cl... Switch account Riaz Dental Surgery Experteeth…" at bounding box center [545, 281] width 1090 height 562
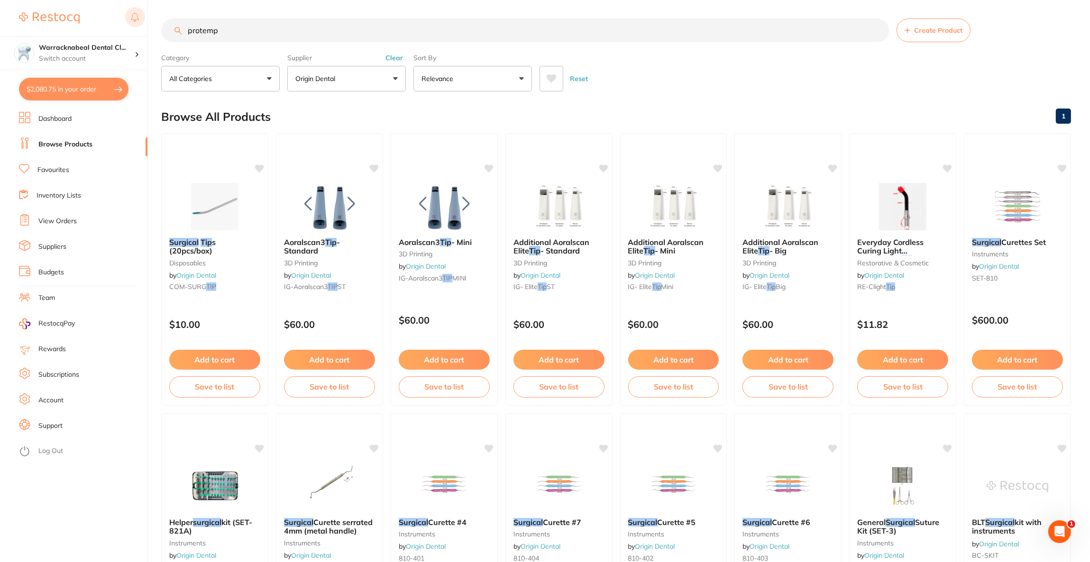
type input "protemp"
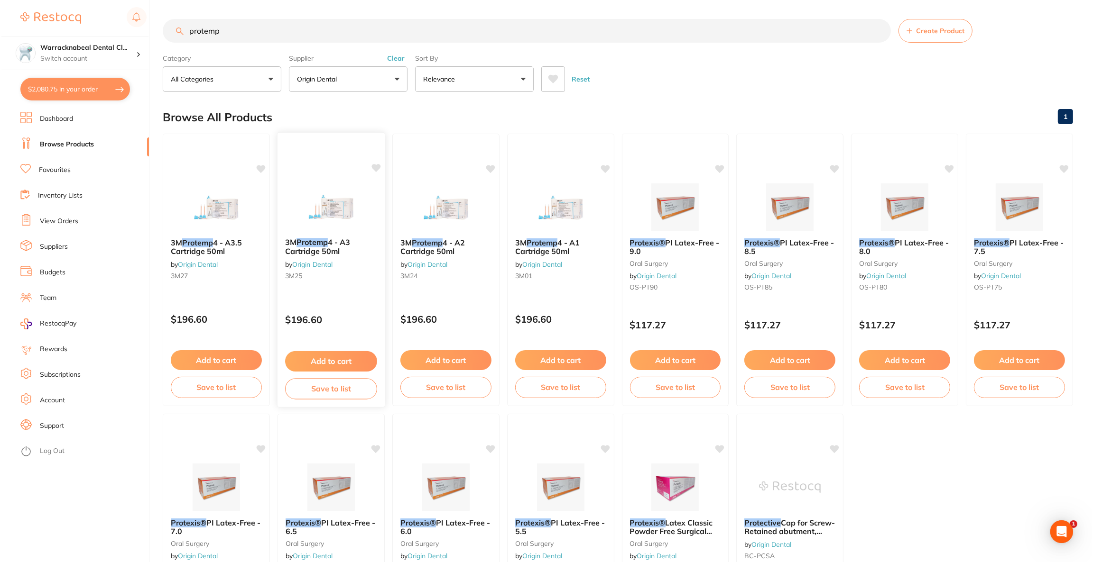
scroll to position [0, 0]
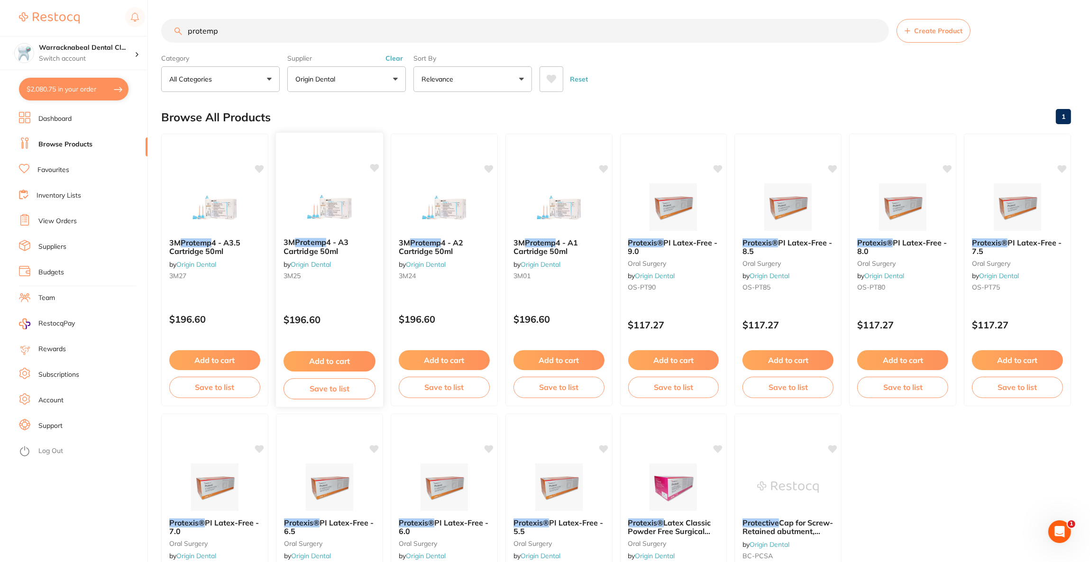
click at [344, 235] on div "3M Protemp 4 - A3 Cartridge 50ml by Origin Dental 3M25" at bounding box center [329, 260] width 107 height 61
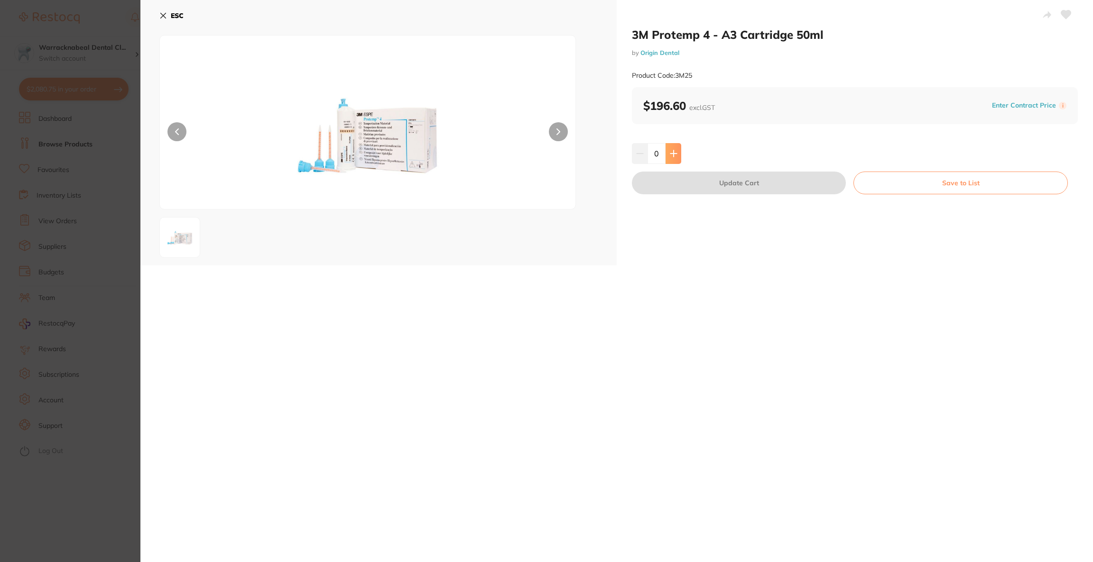
click at [665, 156] on button at bounding box center [673, 153] width 16 height 21
type input "1"
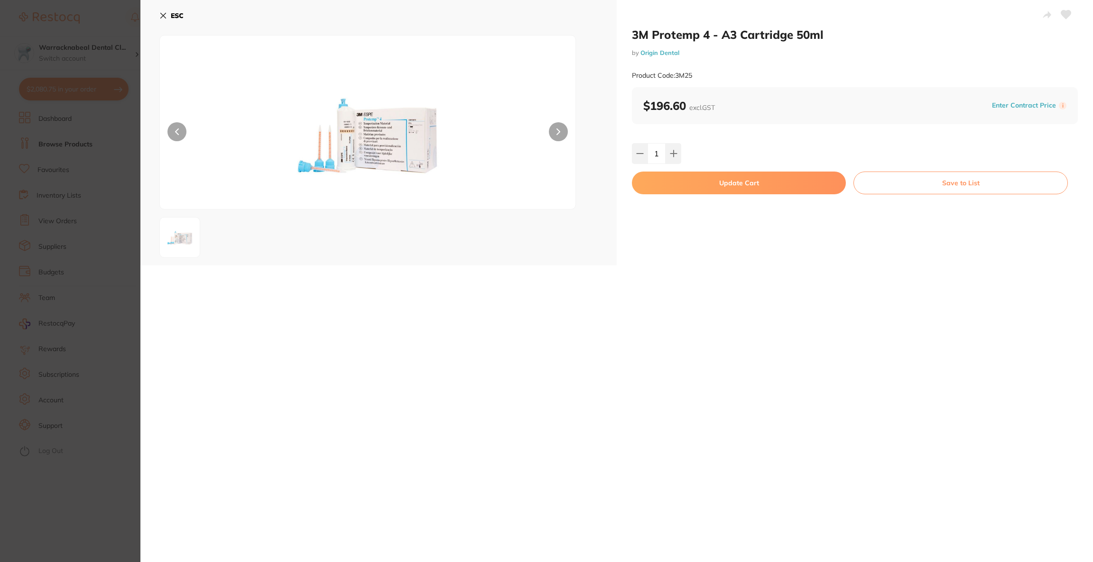
click at [672, 176] on button "Update Cart" at bounding box center [739, 183] width 214 height 23
checkbox input "false"
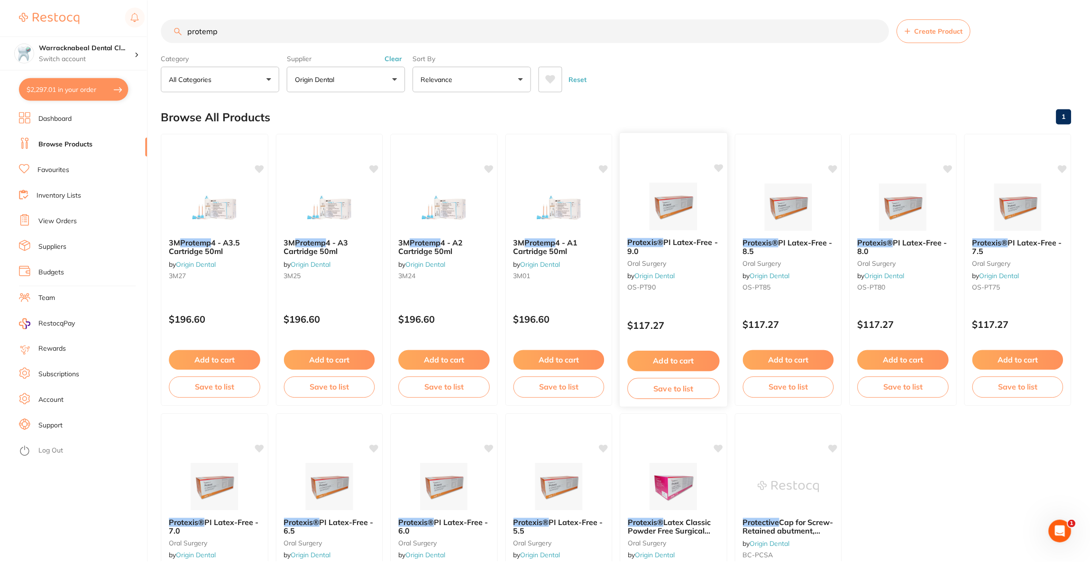
scroll to position [1743, 0]
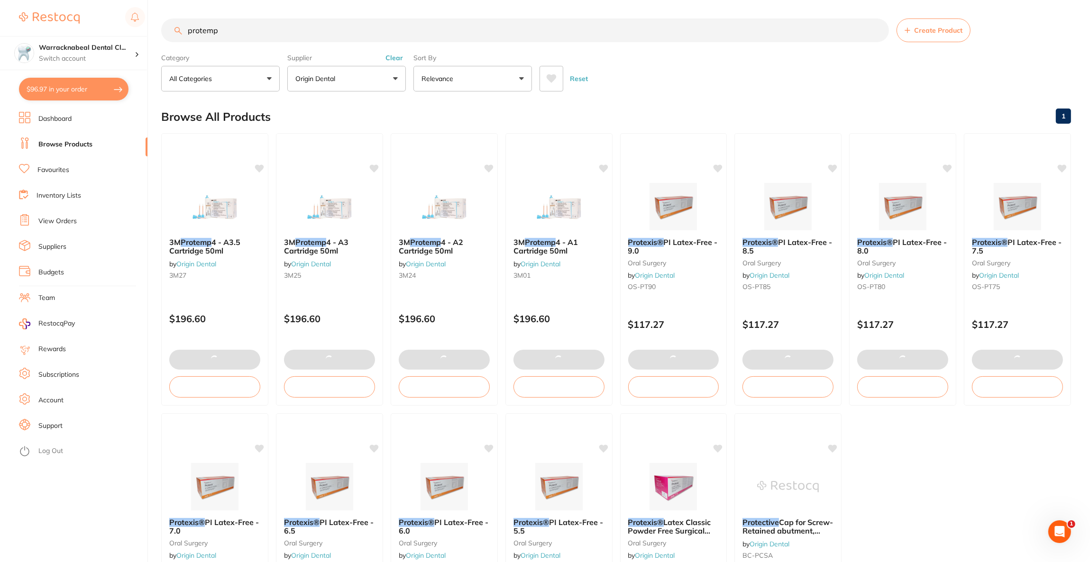
drag, startPoint x: 255, startPoint y: 30, endPoint x: 158, endPoint y: 21, distance: 97.2
click at [158, 21] on div "$96.97 Warracknabeal Dental Cl... Switch account Riaz Dental Surgery Experteeth…" at bounding box center [545, 281] width 1090 height 562
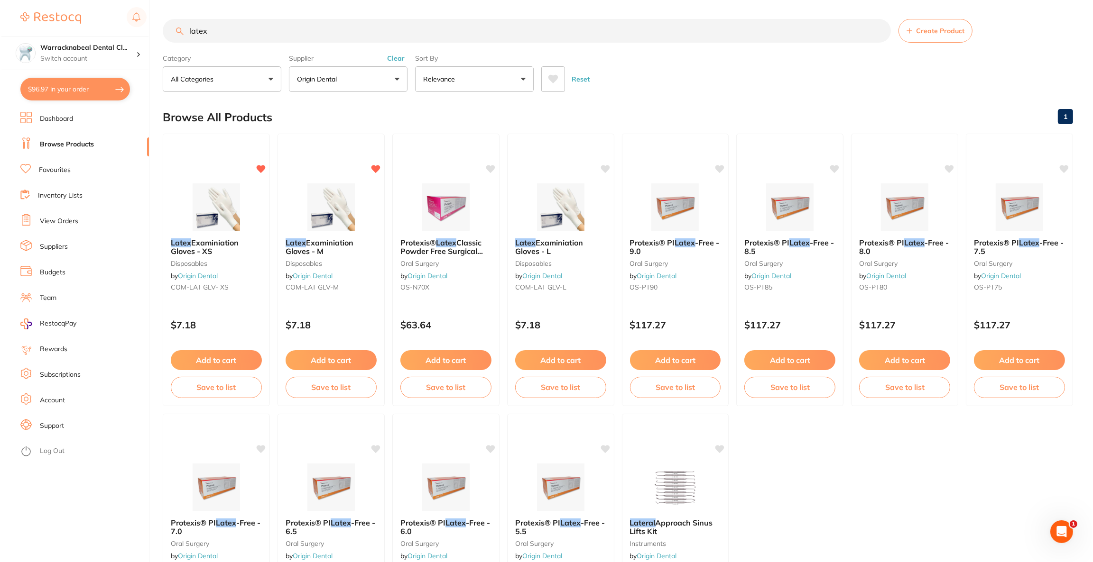
scroll to position [0, 0]
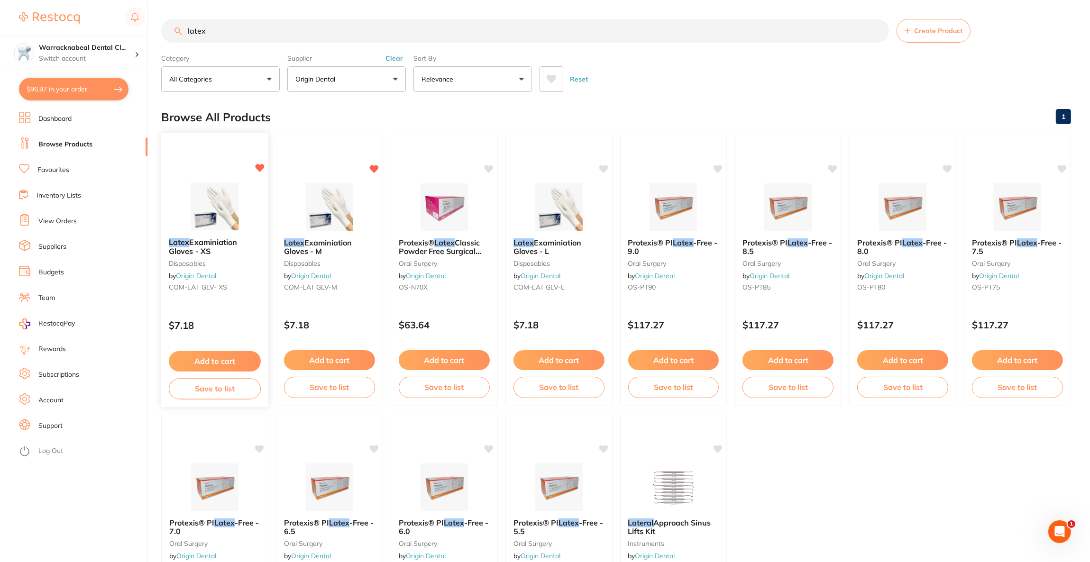
type input "latex"
click at [236, 187] on img at bounding box center [215, 207] width 62 height 48
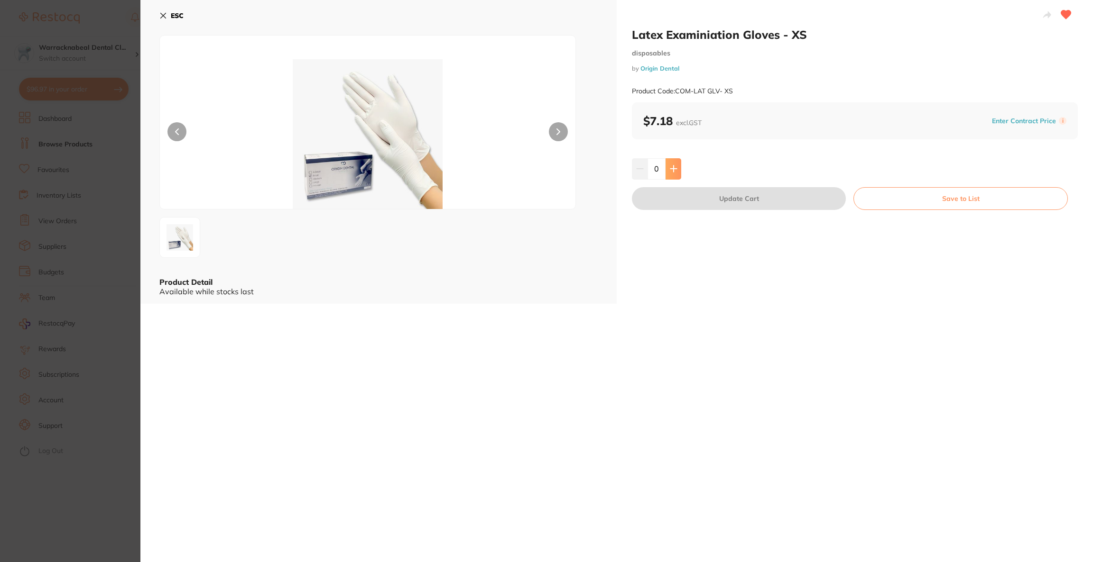
click at [670, 166] on icon at bounding box center [674, 169] width 8 height 8
click at [670, 165] on icon at bounding box center [674, 169] width 8 height 8
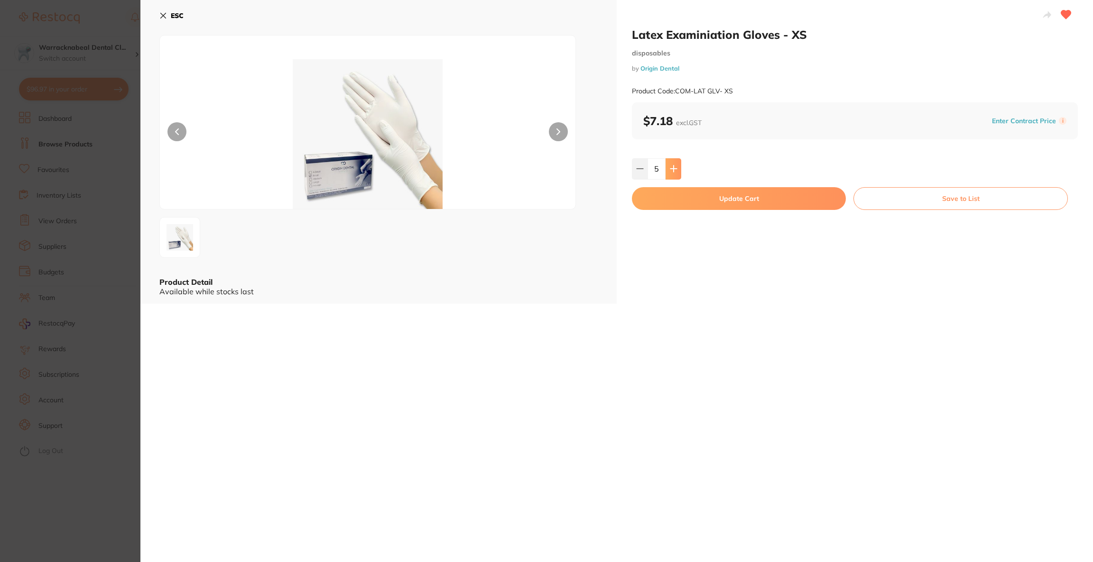
click at [667, 165] on button at bounding box center [673, 168] width 16 height 21
click at [667, 166] on button at bounding box center [673, 168] width 16 height 21
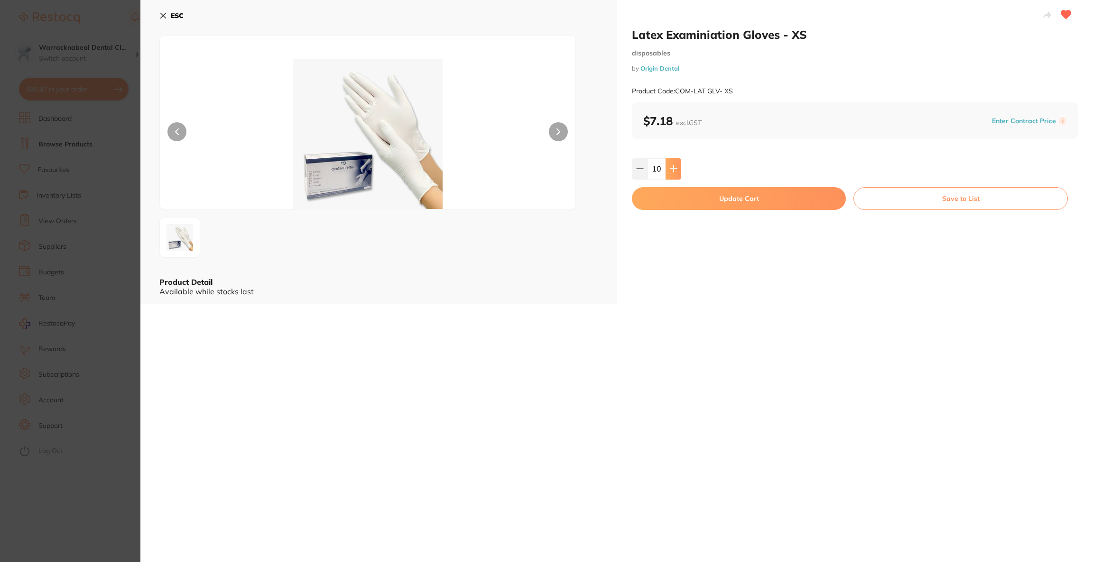
click at [667, 166] on button at bounding box center [673, 168] width 16 height 21
type input "12"
click at [667, 199] on button "Update Cart" at bounding box center [739, 198] width 214 height 23
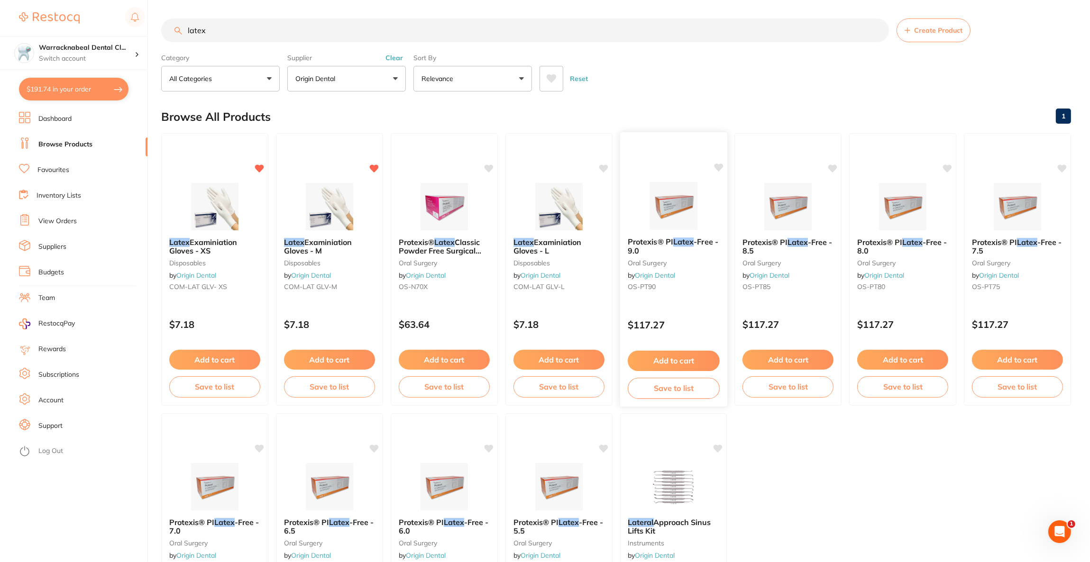
scroll to position [1789, 0]
drag, startPoint x: 352, startPoint y: 28, endPoint x: 171, endPoint y: 18, distance: 181.4
click at [171, 18] on input "latex" at bounding box center [525, 30] width 728 height 24
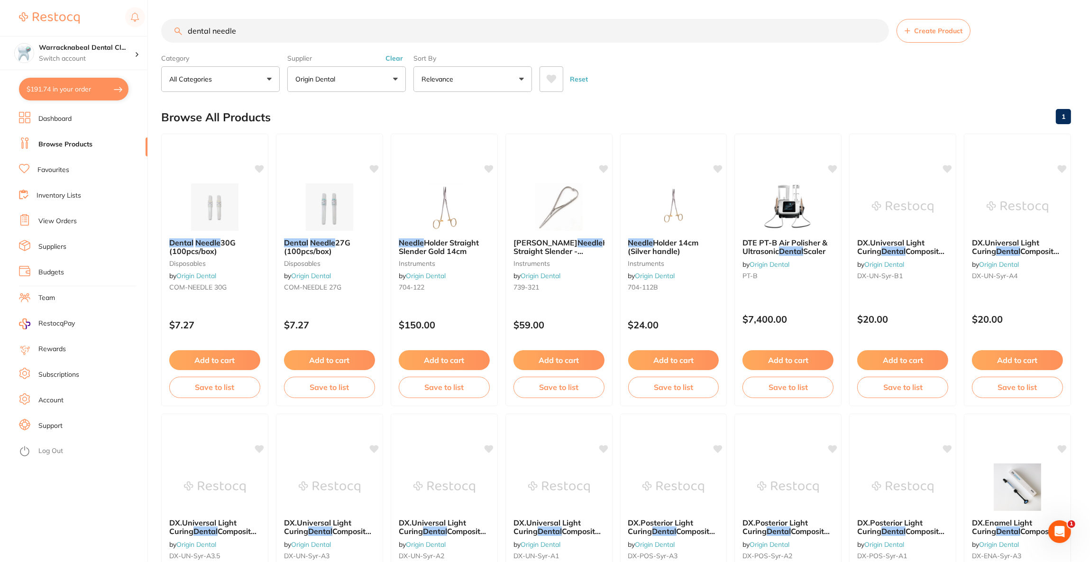
scroll to position [0, 0]
type input "dental needle"
click at [231, 204] on img at bounding box center [215, 207] width 62 height 48
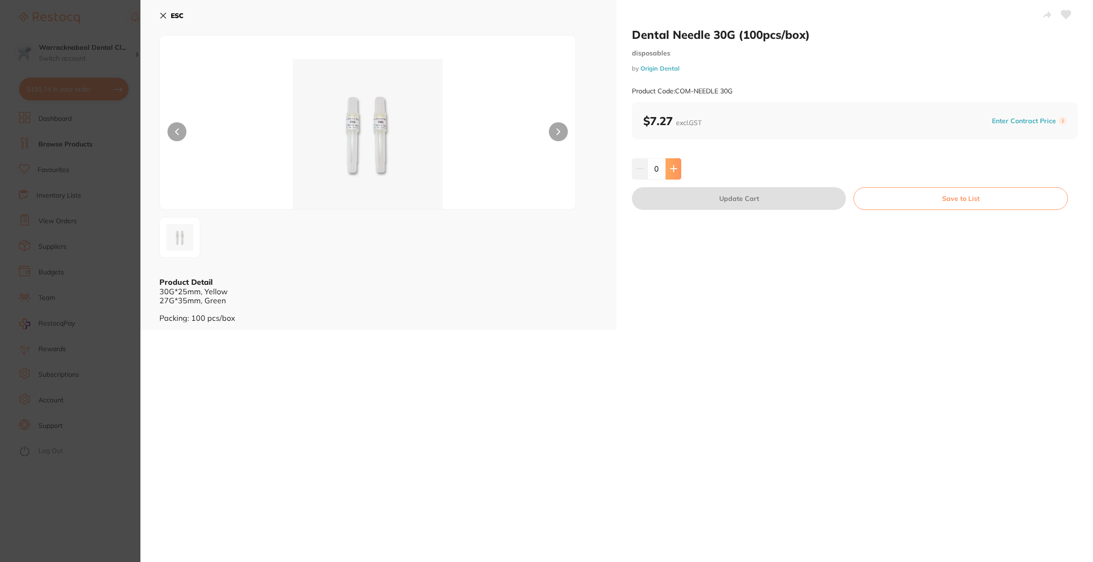
click at [670, 175] on button at bounding box center [673, 168] width 16 height 21
type input "3"
click at [681, 200] on button "Update Cart" at bounding box center [739, 198] width 214 height 23
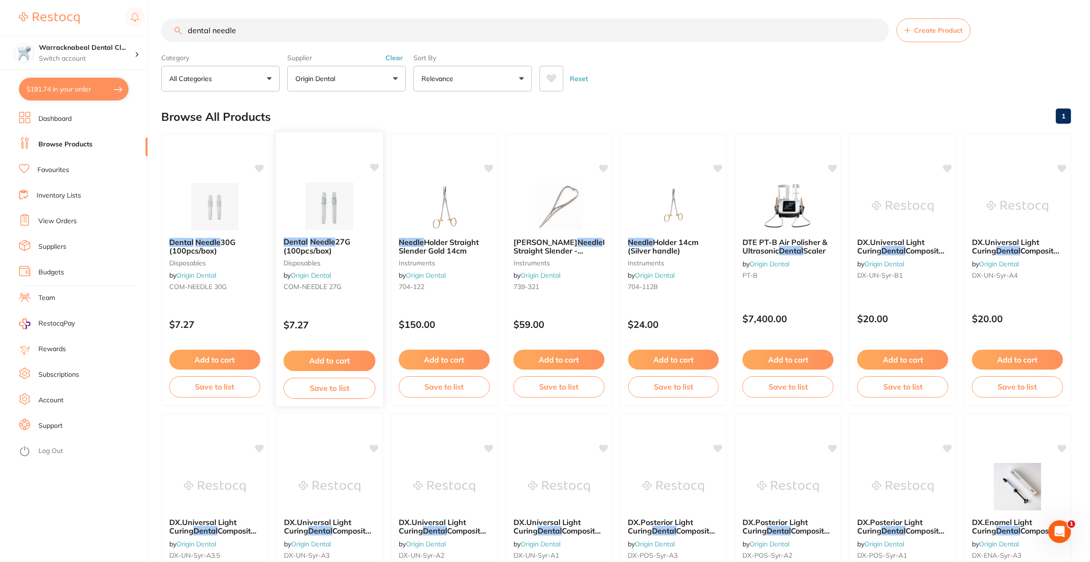
click at [306, 196] on img at bounding box center [329, 206] width 62 height 48
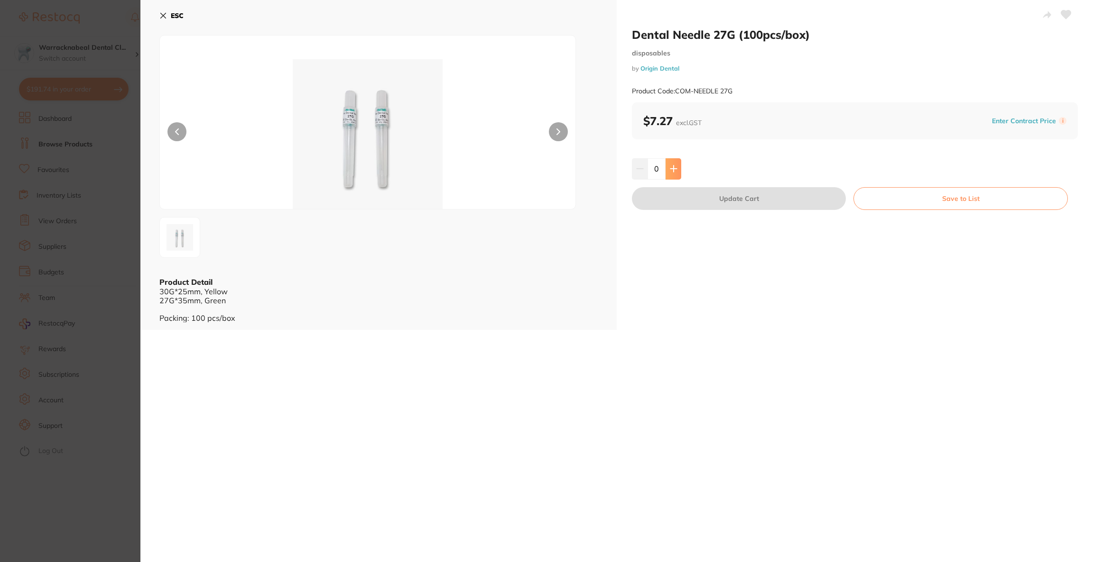
click at [670, 173] on button at bounding box center [673, 168] width 16 height 21
type input "2"
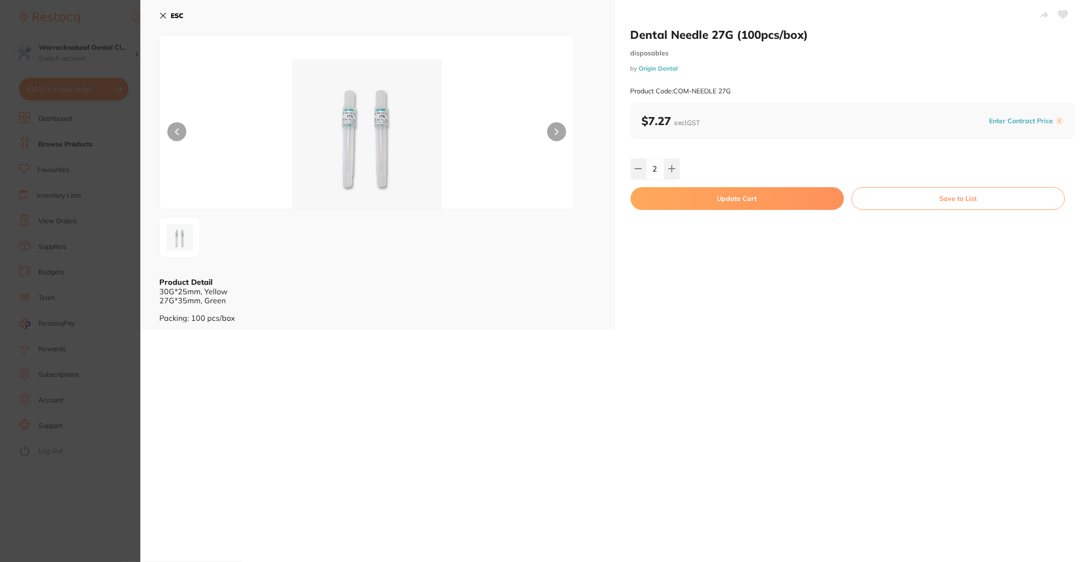
click at [677, 199] on button "Update Cart" at bounding box center [737, 198] width 213 height 23
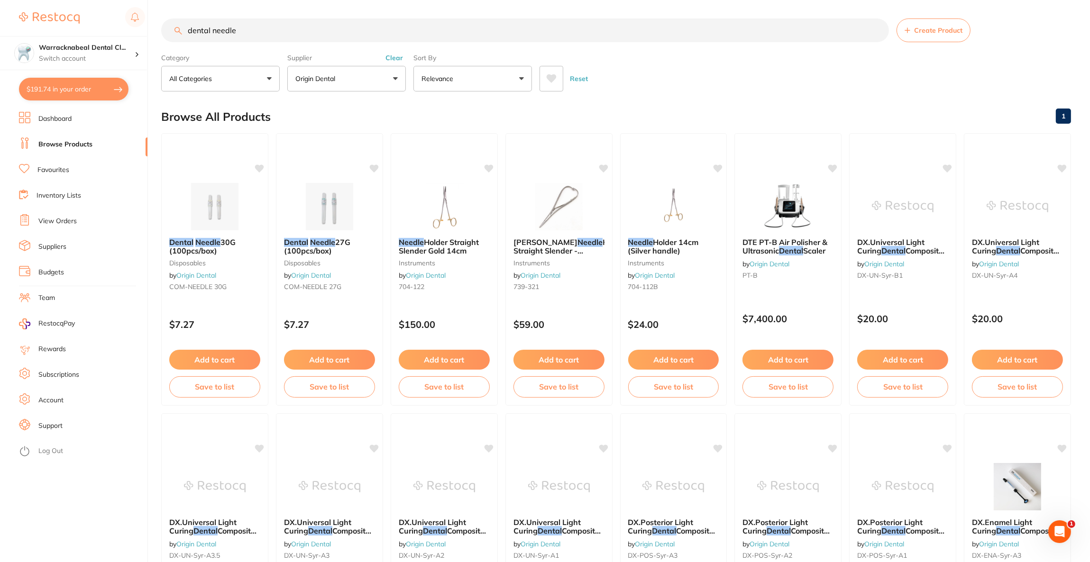
click at [74, 93] on button "$191.74 in your order" at bounding box center [74, 89] width 110 height 23
checkbox input "true"
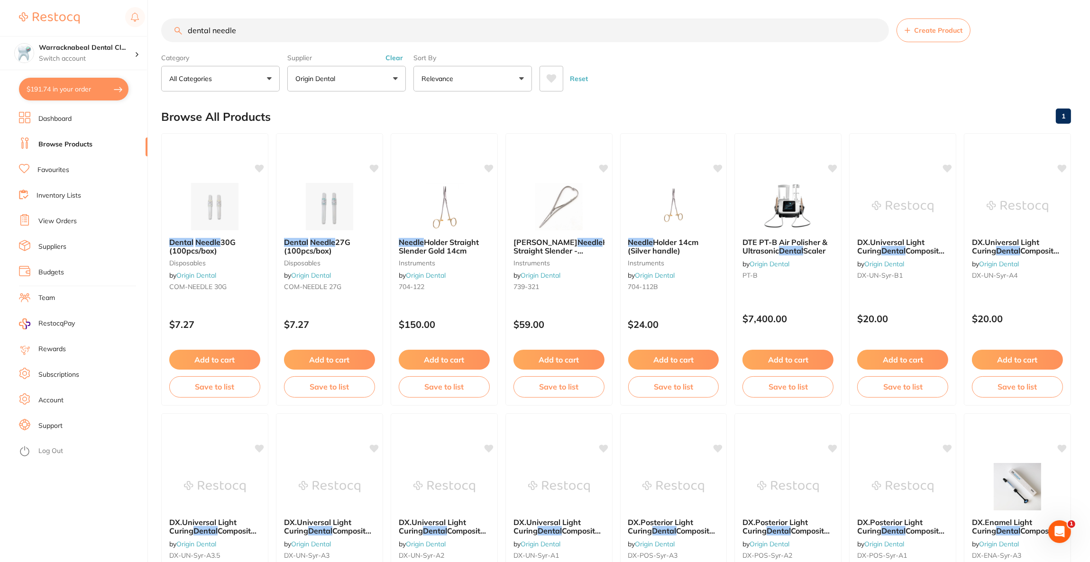
checkbox input "true"
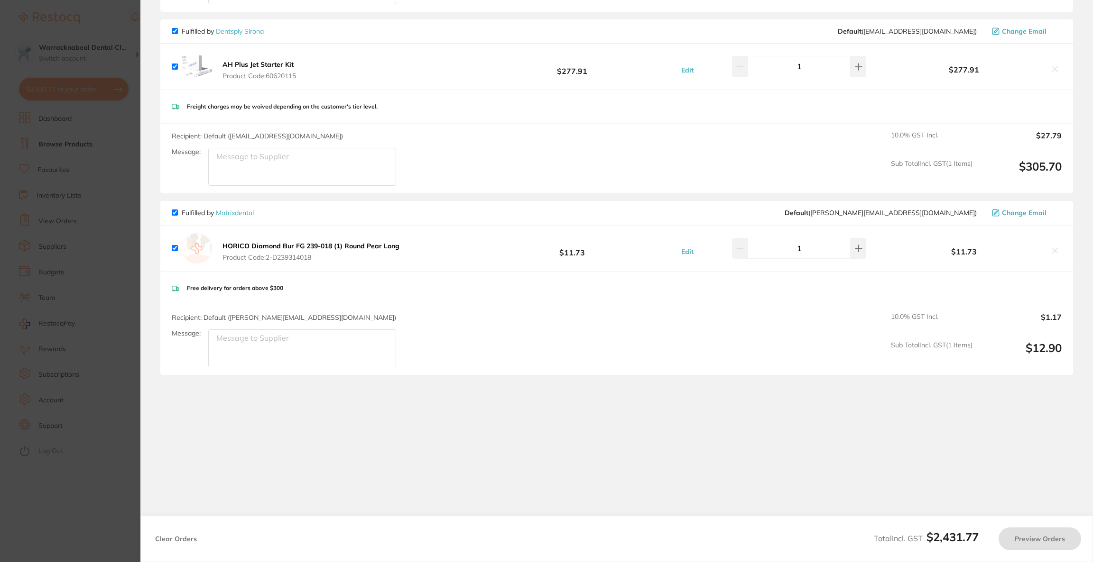
checkbox input "false"
checkbox input "true"
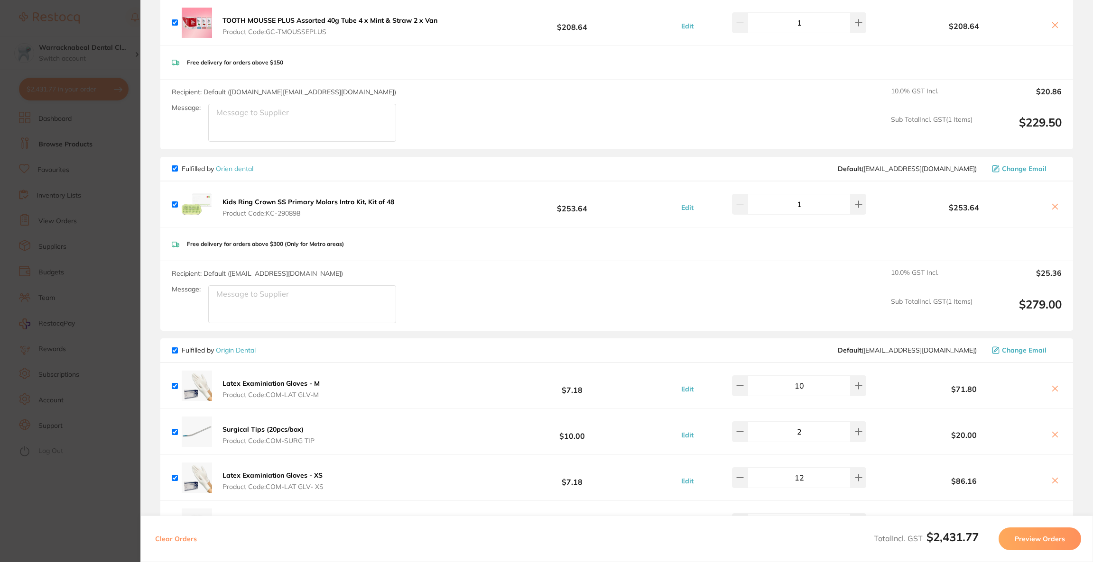
click at [1021, 167] on span "Change Email" at bounding box center [1023, 169] width 45 height 8
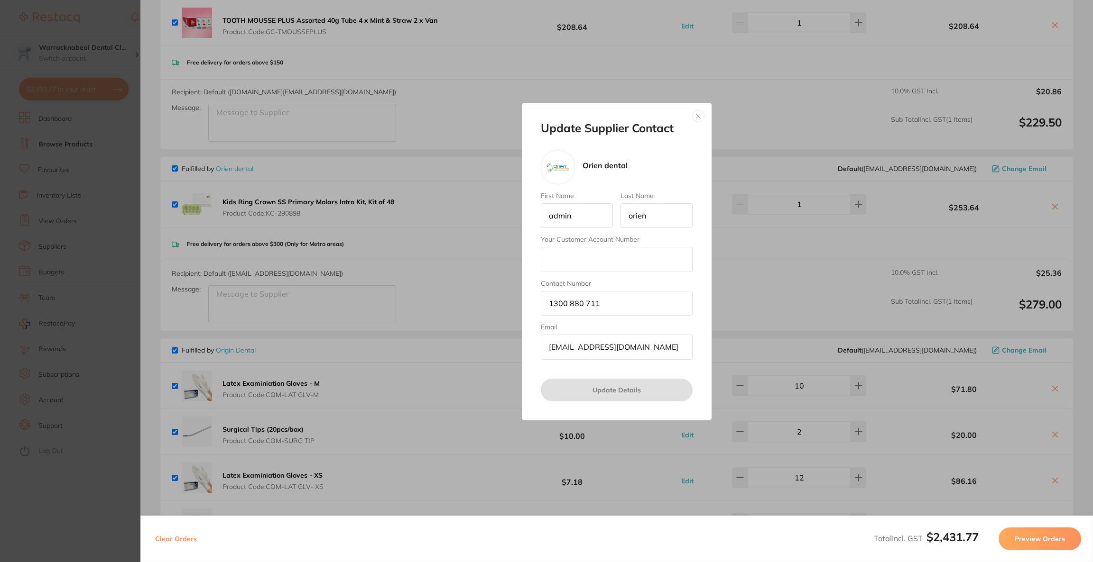
click at [700, 115] on button "button" at bounding box center [697, 115] width 11 height 11
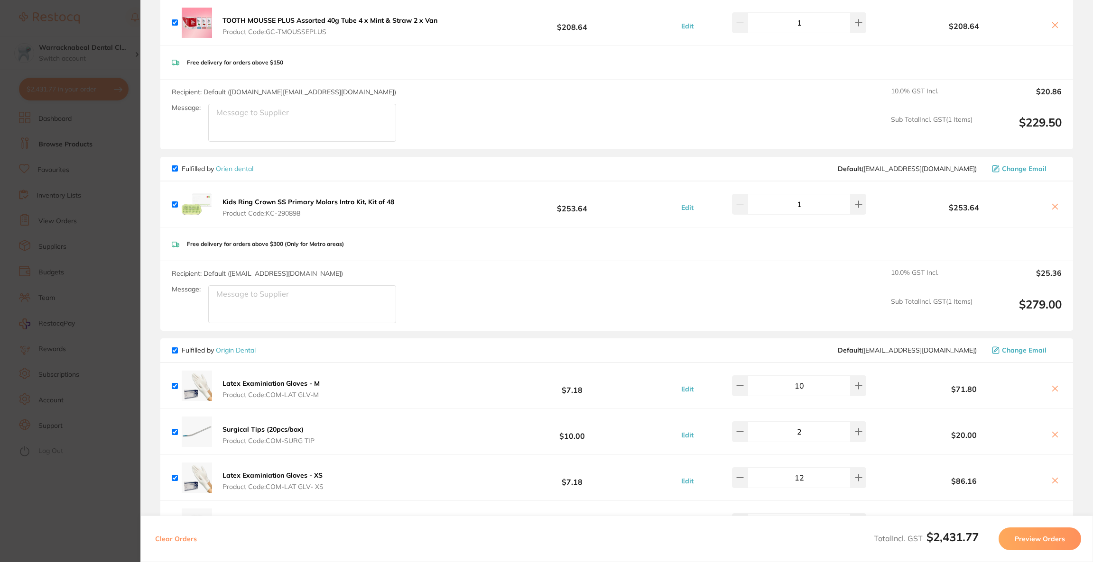
click at [282, 213] on span "Product Code: KC-290898" at bounding box center [308, 214] width 172 height 8
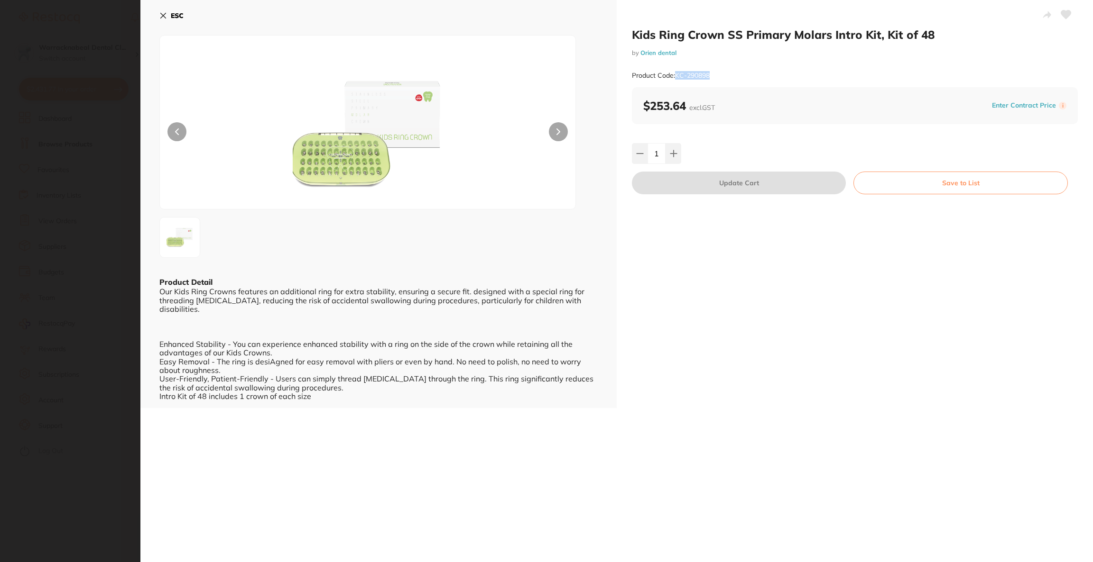
drag, startPoint x: 747, startPoint y: 65, endPoint x: 673, endPoint y: 75, distance: 74.2
click at [673, 75] on div "Product Code: KC-290898" at bounding box center [855, 75] width 446 height 23
copy small "KC-290898"
click at [174, 13] on b "ESC" at bounding box center [177, 15] width 13 height 9
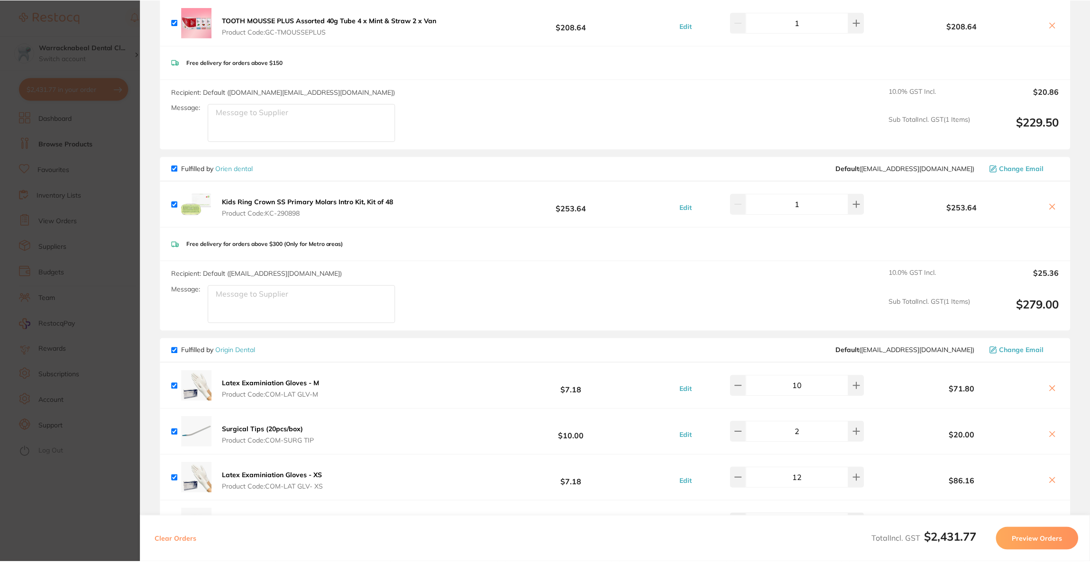
scroll to position [0, 0]
click at [1051, 203] on icon at bounding box center [1052, 207] width 8 height 8
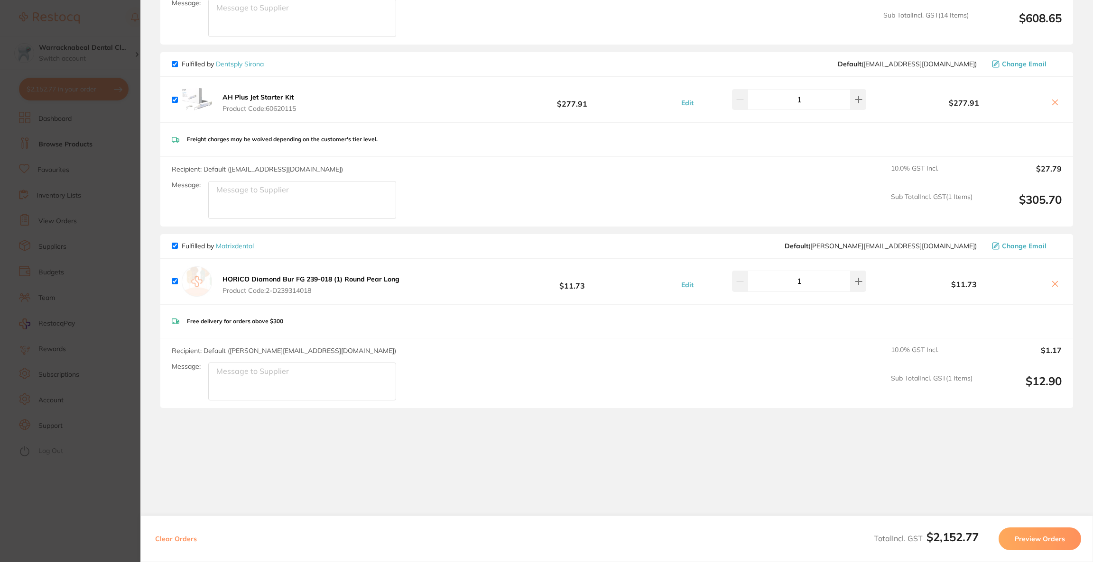
scroll to position [1699, 0]
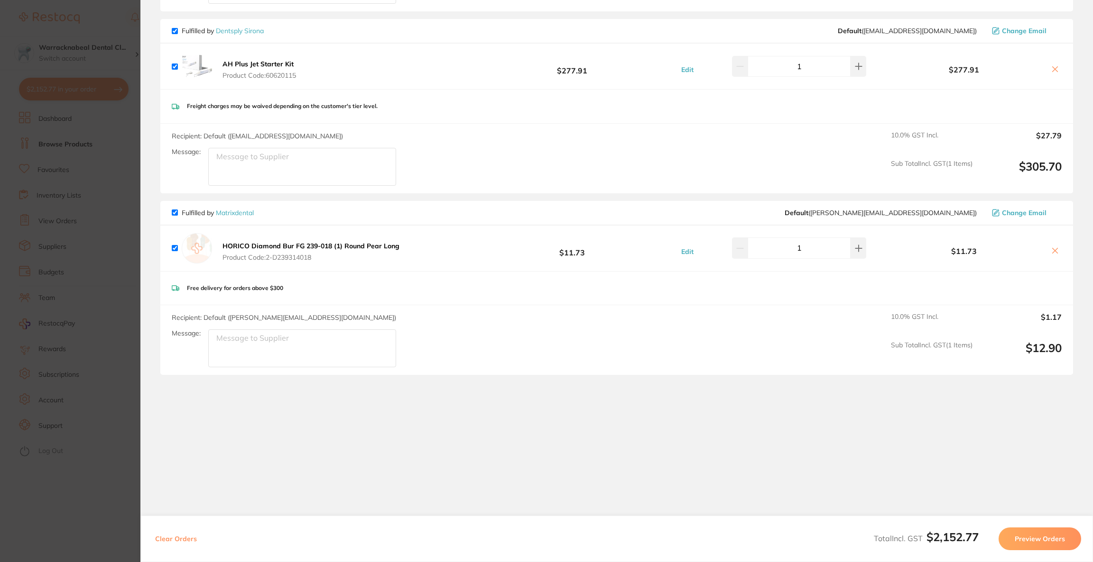
click at [326, 244] on b "HORICO Diamond Bur FG 239-018 (1) Round Pear Long" at bounding box center [310, 246] width 177 height 9
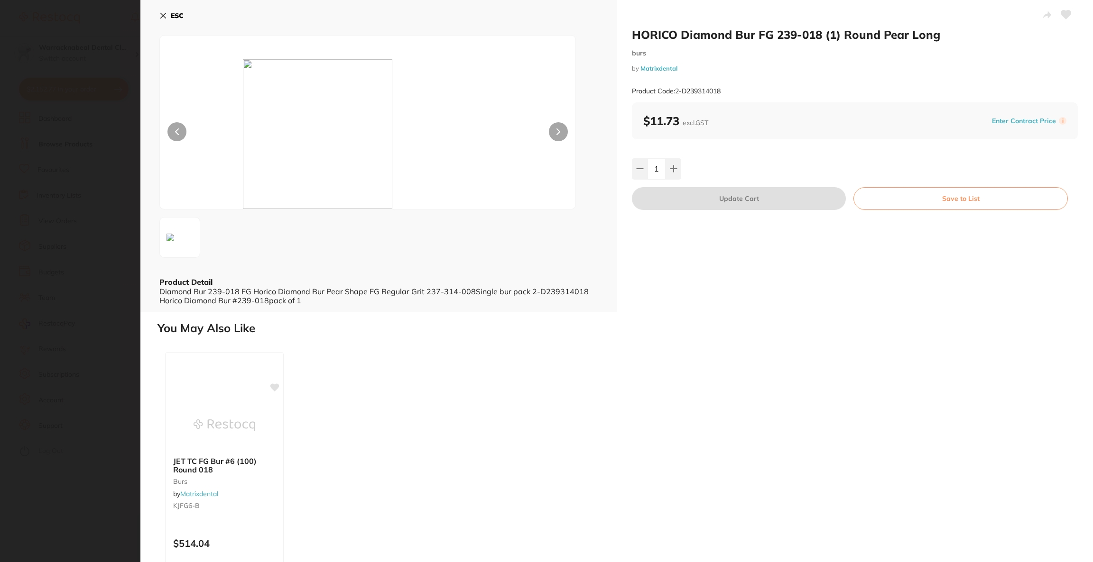
scroll to position [0, 0]
drag, startPoint x: 732, startPoint y: 90, endPoint x: 675, endPoint y: 93, distance: 56.6
click at [675, 93] on div "Product Code: 2-D239314018" at bounding box center [855, 91] width 446 height 23
copy small "2-D239314018"
click at [176, 19] on b "ESC" at bounding box center [177, 15] width 13 height 9
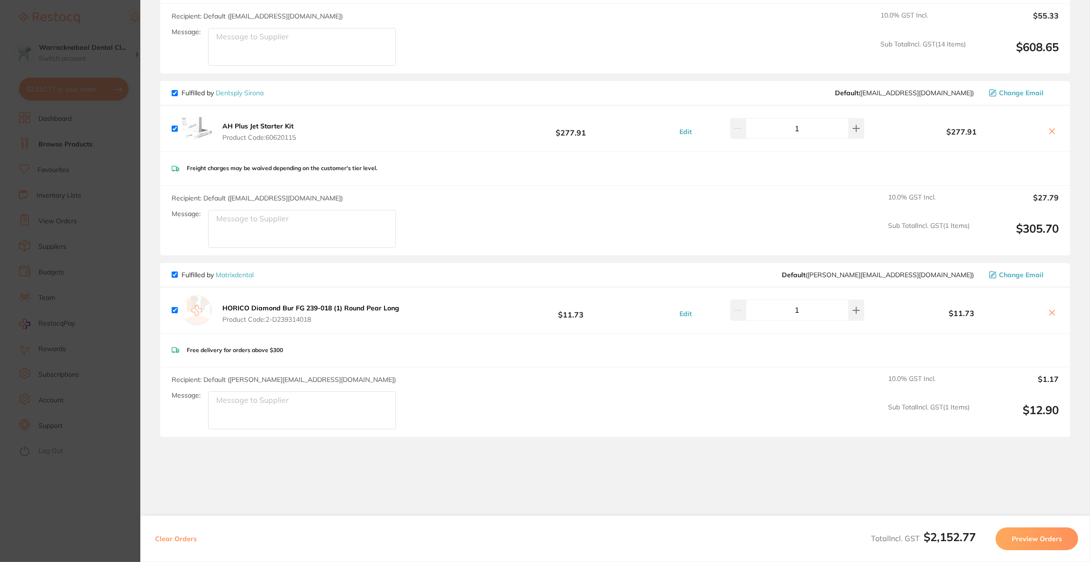
scroll to position [1699, 0]
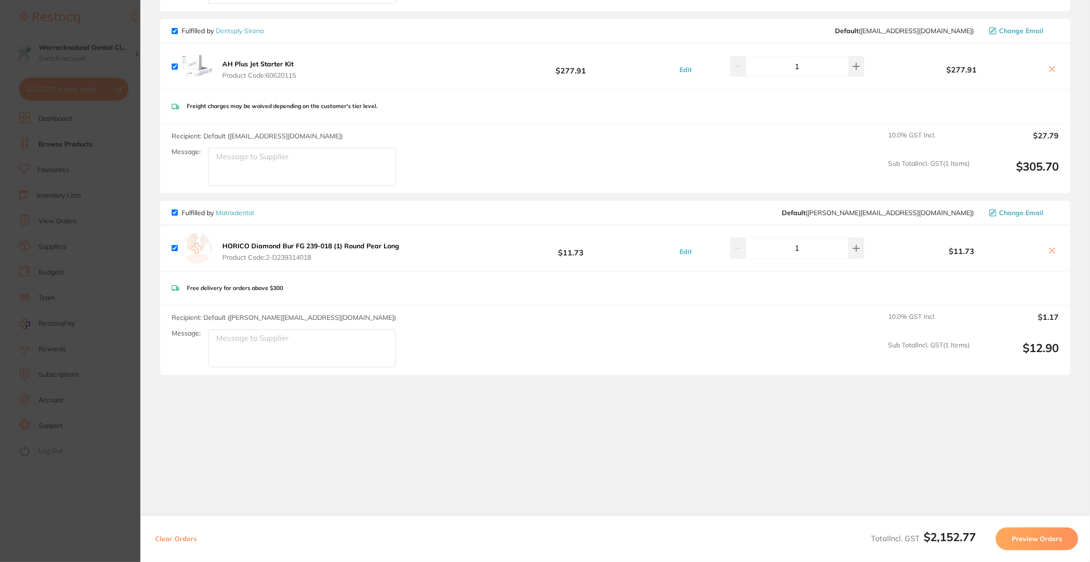
click at [1052, 250] on icon at bounding box center [1052, 251] width 8 height 8
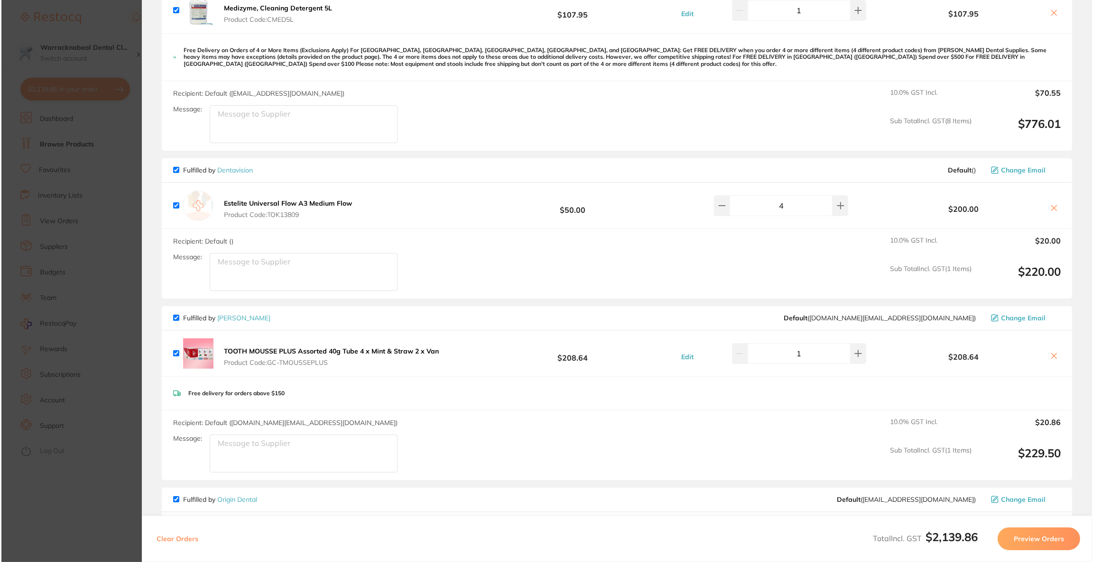
scroll to position [0, 0]
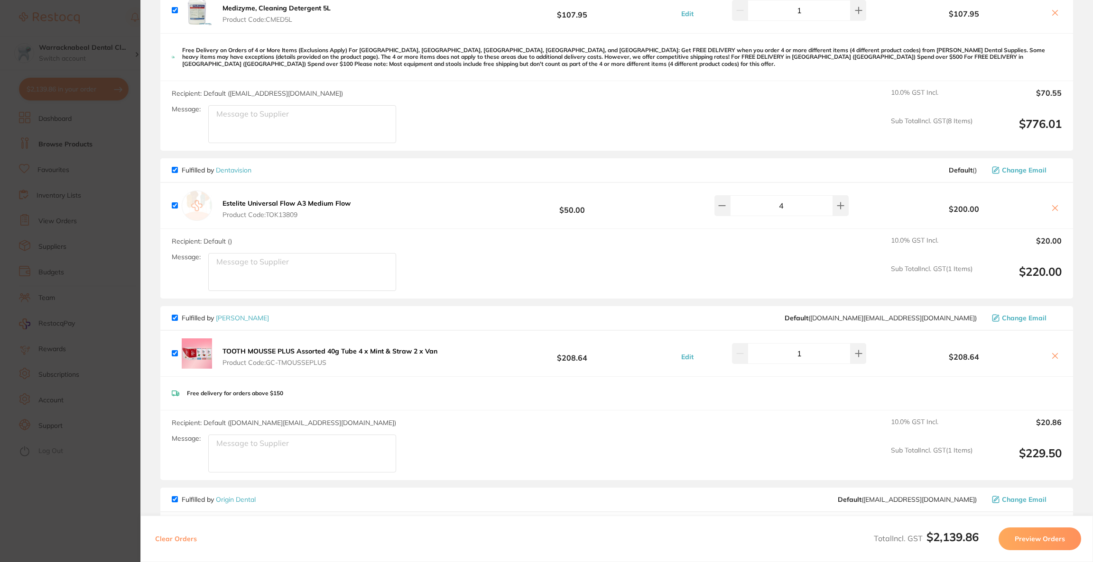
click at [1052, 352] on icon at bounding box center [1055, 356] width 8 height 8
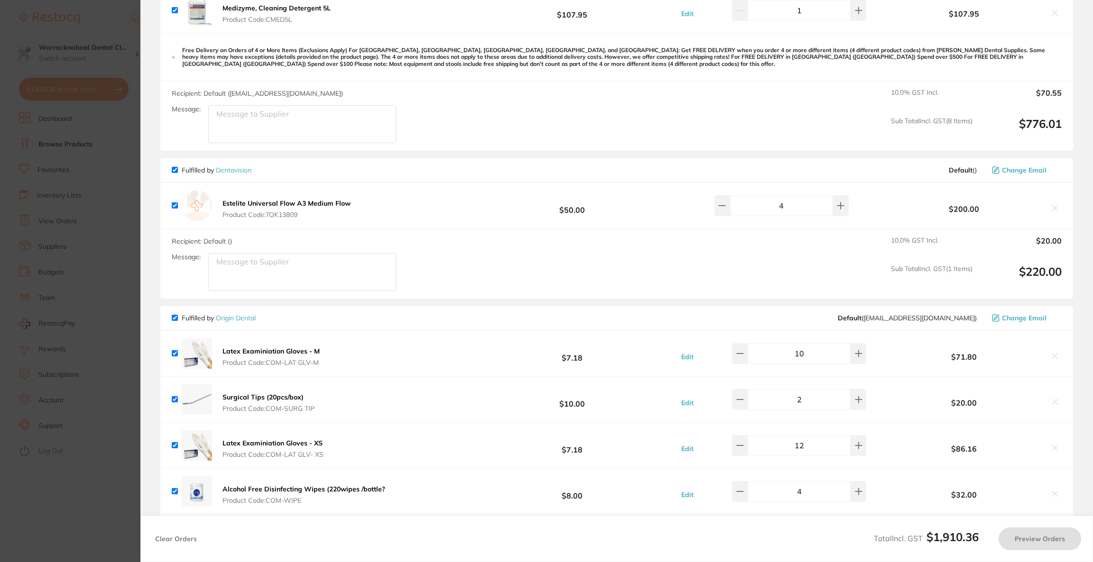
checkbox input "true"
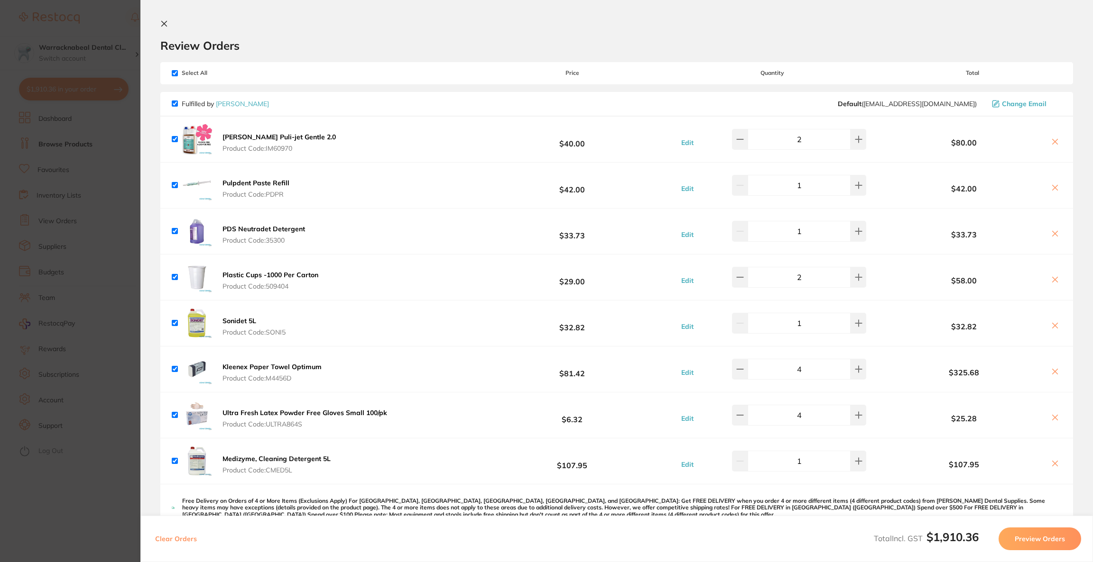
click at [1038, 546] on button "Preview Orders" at bounding box center [1039, 539] width 83 height 23
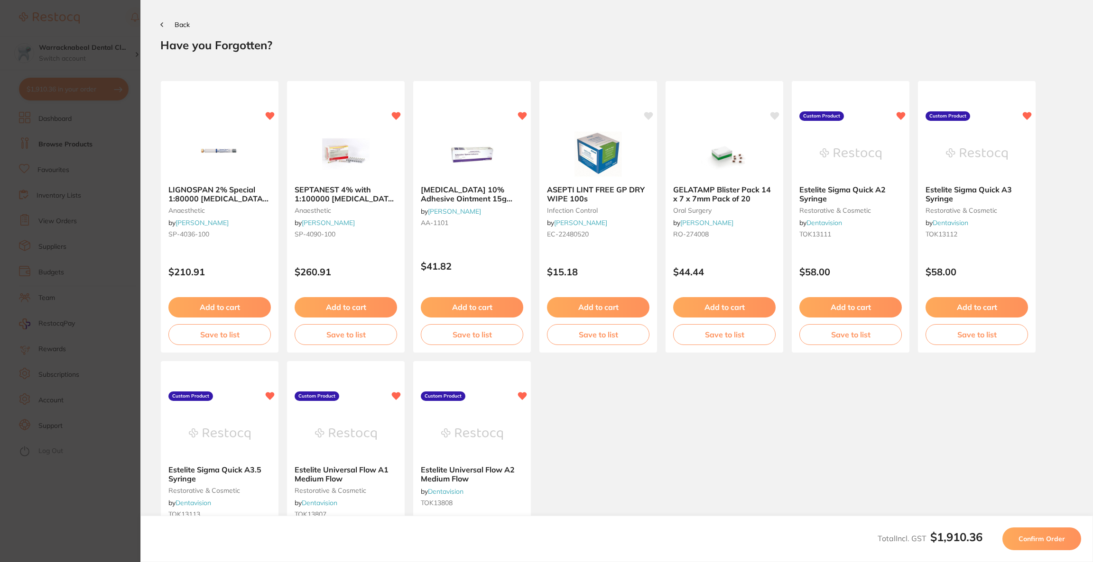
click at [1038, 546] on button "Confirm Order" at bounding box center [1041, 539] width 79 height 23
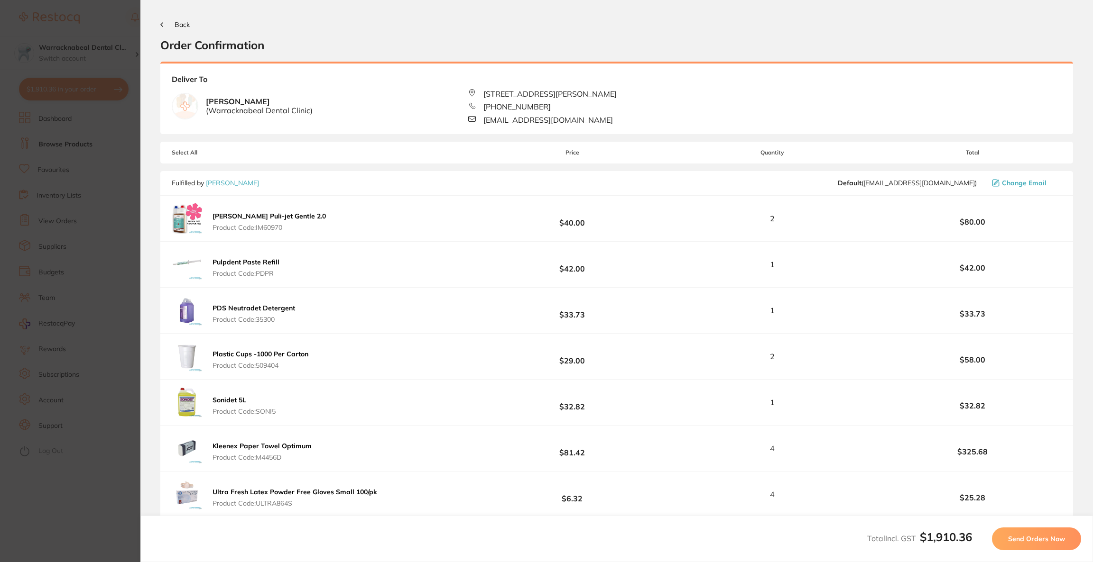
click at [1038, 546] on button "Send Orders Now" at bounding box center [1036, 539] width 89 height 23
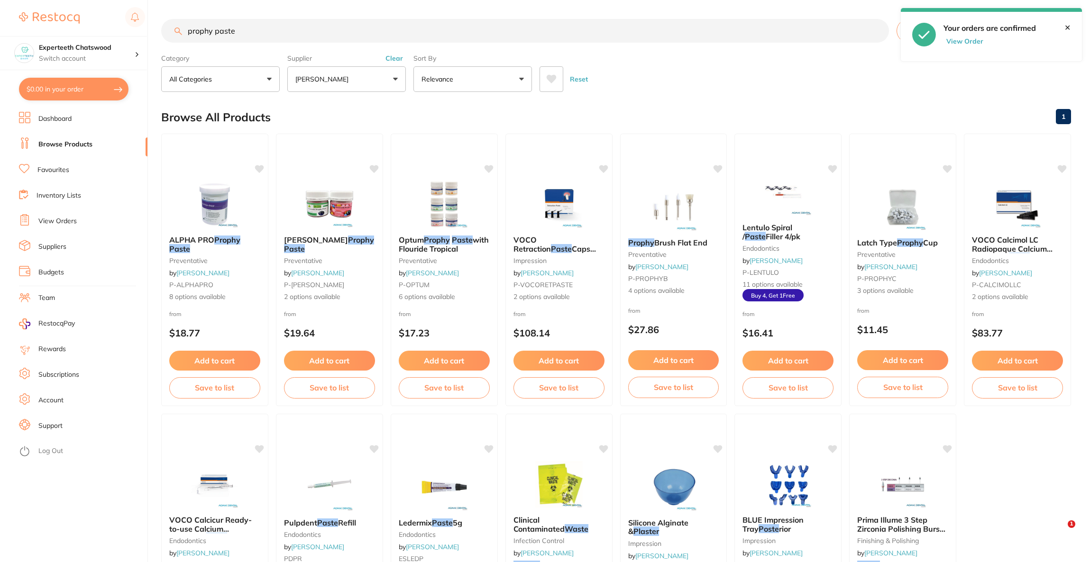
scroll to position [0, 0]
